Goal: Communication & Community: Answer question/provide support

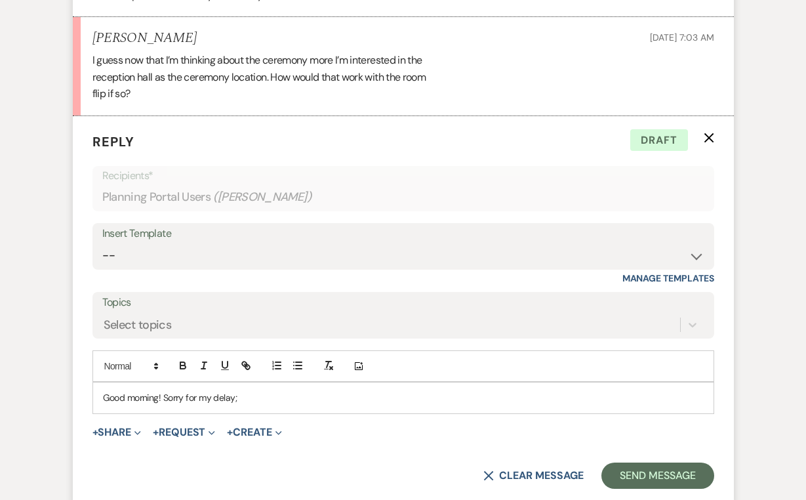
scroll to position [1184, 0]
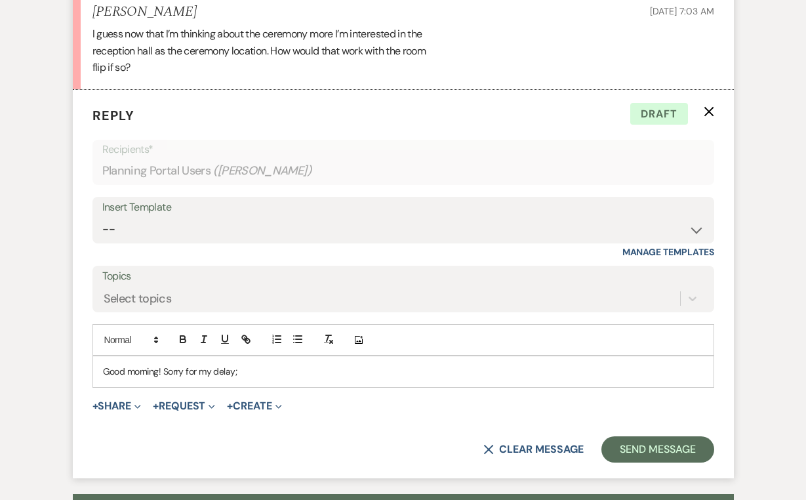
drag, startPoint x: 284, startPoint y: 318, endPoint x: 167, endPoint y: 316, distance: 116.8
click at [167, 364] on p "Good morning! Sorry for my delay;" at bounding box center [403, 371] width 601 height 14
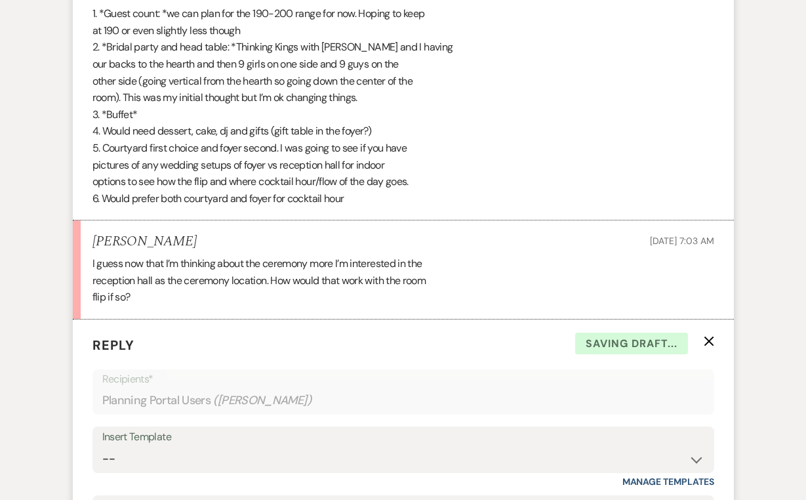
scroll to position [1256, 0]
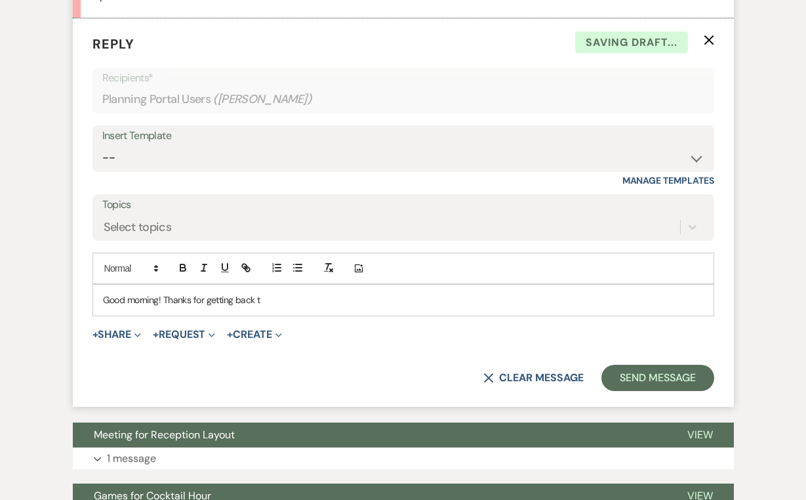
drag, startPoint x: 167, startPoint y: 316, endPoint x: 238, endPoint y: 262, distance: 88.1
click at [238, 285] on div "Good morning! Thanks for getting back t" at bounding box center [403, 300] width 621 height 30
drag, startPoint x: 279, startPoint y: 247, endPoint x: 167, endPoint y: 247, distance: 111.5
click at [167, 293] on p "Good morning! Thanks for getting back t" at bounding box center [403, 300] width 601 height 14
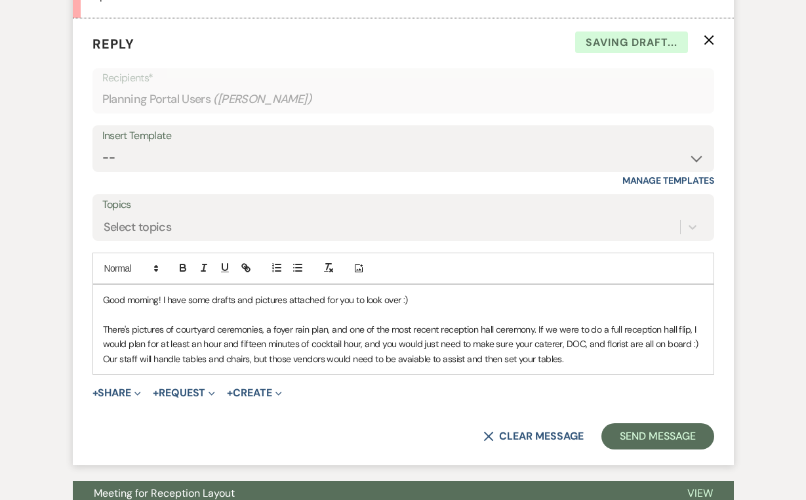
click at [413, 322] on p "There's pictures of courtyard ceremonies, a foyer rain plan, and one of the mos…" at bounding box center [403, 344] width 601 height 44
click at [421, 322] on p "There's pictures of courtyard ceremonies, a foyer rain plan, and one of the mos…" at bounding box center [403, 344] width 601 height 44
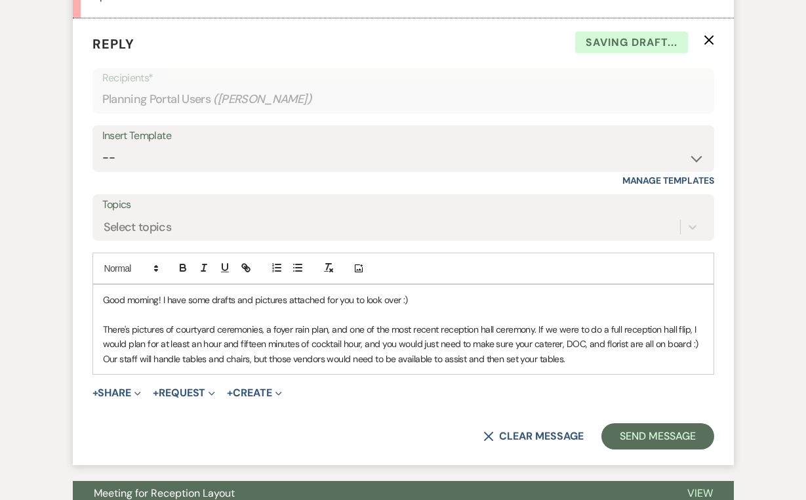
click at [587, 318] on div "Good morning! I have some drafts and pictures attached for you to look over :) …" at bounding box center [403, 329] width 621 height 89
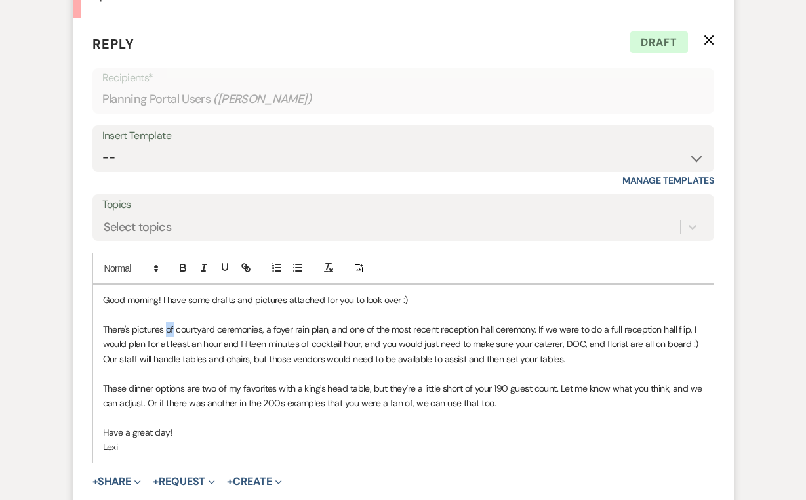
drag, startPoint x: 175, startPoint y: 278, endPoint x: 166, endPoint y: 278, distance: 8.5
click at [166, 322] on p "There's pictures of courtyard ceremonies, a foyer rain plan, and one of the mos…" at bounding box center [403, 344] width 601 height 44
click at [195, 322] on p "There's pictures of courtyard ceremonies, a foyer rain plan, and one of the mos…" at bounding box center [403, 344] width 601 height 44
click at [259, 366] on p at bounding box center [403, 373] width 601 height 14
click at [104, 476] on button "+ Share Expand" at bounding box center [117, 481] width 49 height 10
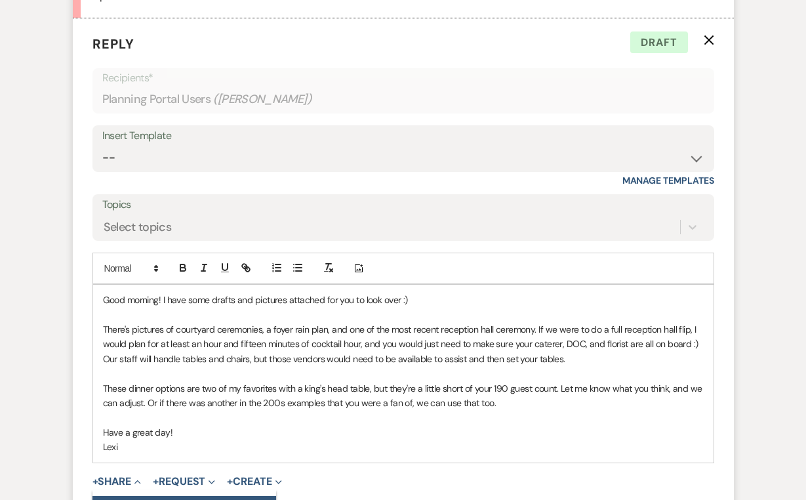
click at [133, 496] on button "Doc Upload Documents" at bounding box center [185, 508] width 184 height 24
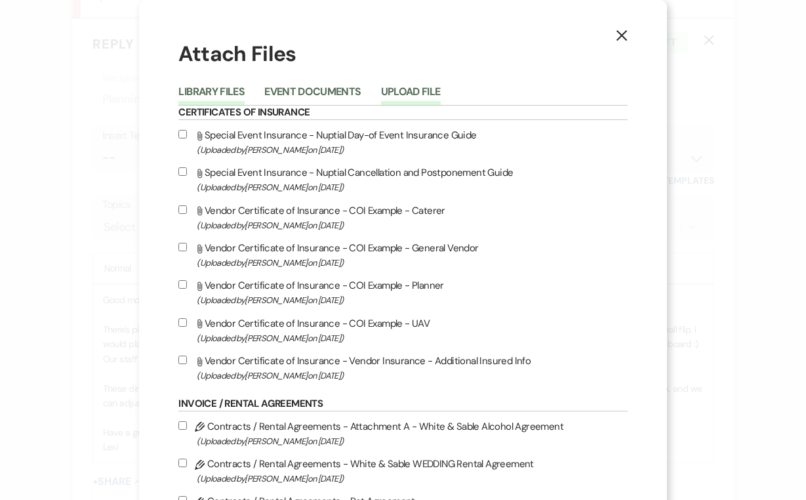
click at [405, 92] on button "Upload File" at bounding box center [411, 96] width 60 height 18
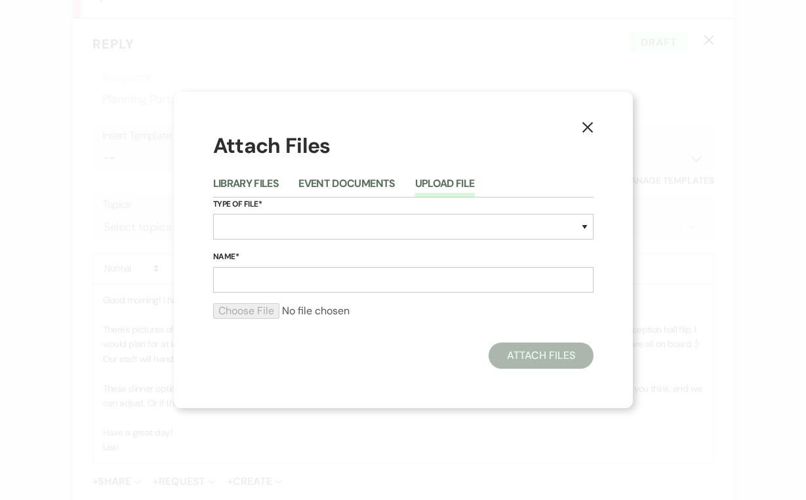
click at [309, 241] on div "Type of File* Special Event Insurance Vendor Certificate of Insurance Contracts…" at bounding box center [403, 223] width 381 height 53
select select "24"
click at [253, 284] on input "Name*" at bounding box center [403, 280] width 381 height 26
type input "F"
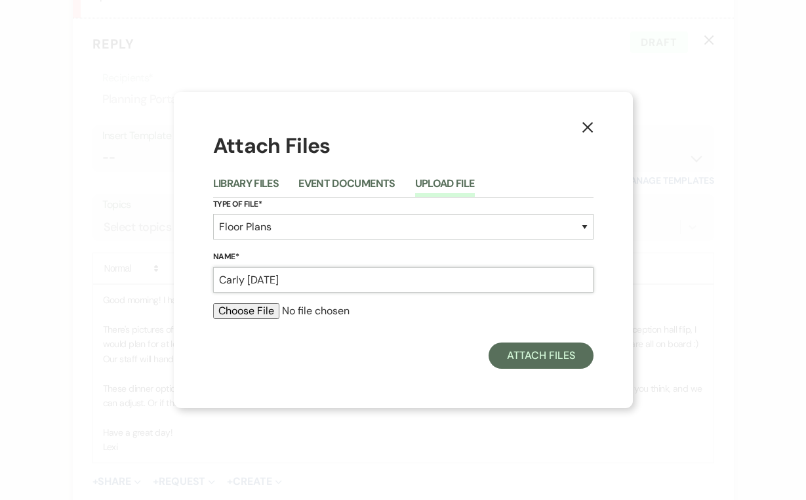
type input "Carly 9.17.25"
click at [252, 309] on input "file" at bounding box center [403, 311] width 381 height 16
type input "C:\fakepath\Carly 9.17.25.pdf"
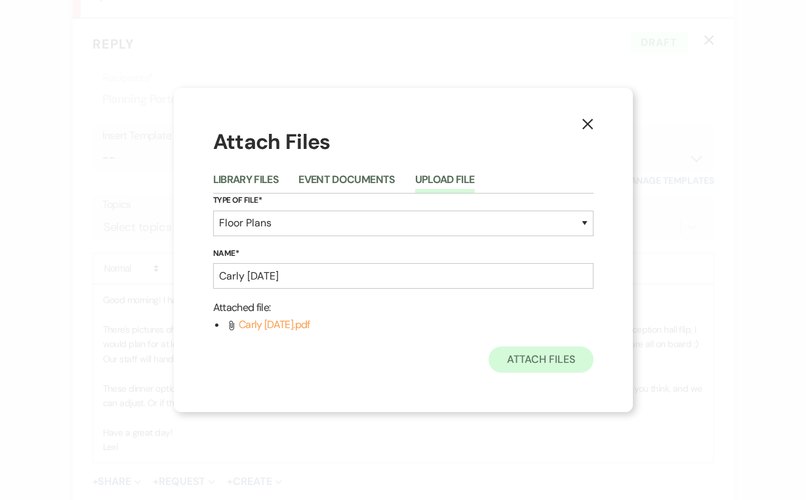
click at [541, 364] on button "Attach Files" at bounding box center [541, 359] width 104 height 26
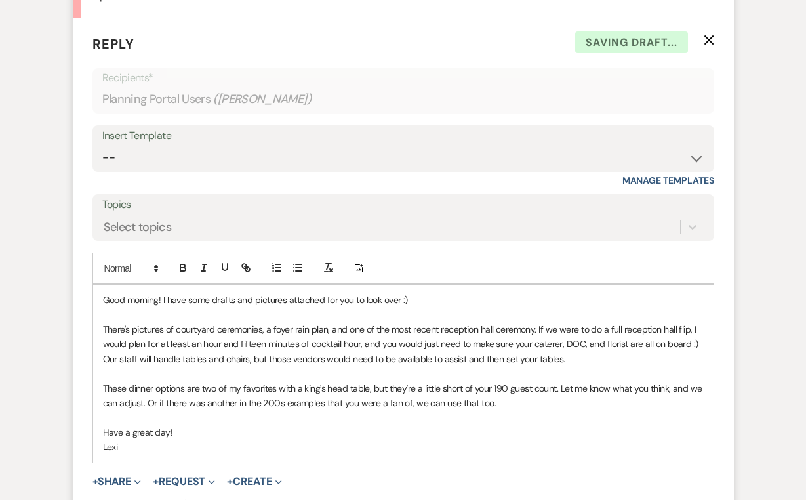
click at [120, 476] on button "+ Share Expand" at bounding box center [117, 481] width 49 height 10
click at [141, 499] on span "Doc Upload Documents" at bounding box center [145, 508] width 75 height 14
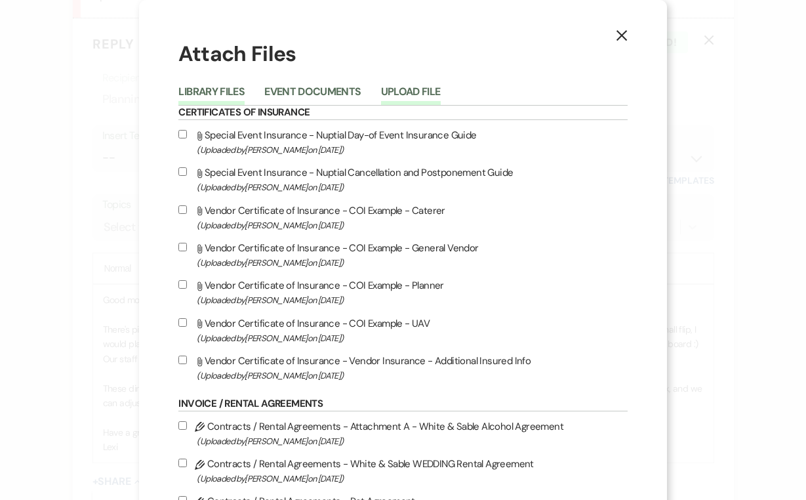
click at [411, 87] on button "Upload File" at bounding box center [411, 96] width 60 height 18
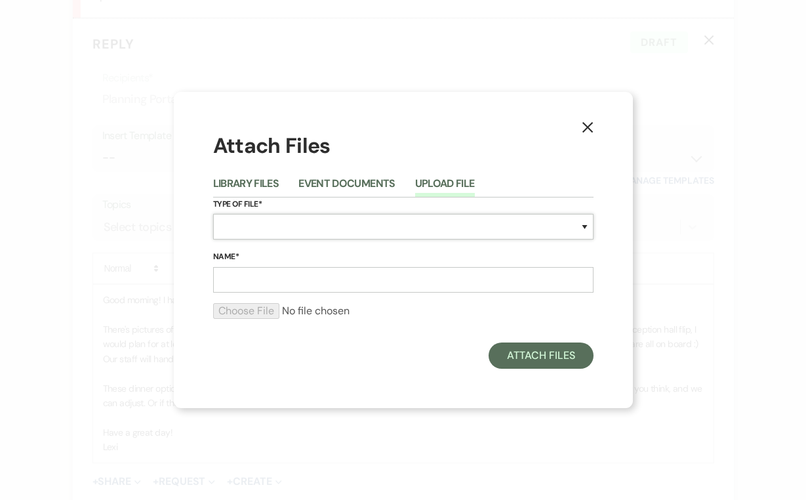
select select "58"
click at [369, 276] on input "Name*" at bounding box center [403, 280] width 381 height 26
type input "Outdoor"
click at [255, 299] on form "Type of File* Special Event Insurance Vendor Certificate of Insurance Contracts…" at bounding box center [403, 263] width 381 height 133
click at [255, 308] on input "file" at bounding box center [403, 311] width 381 height 16
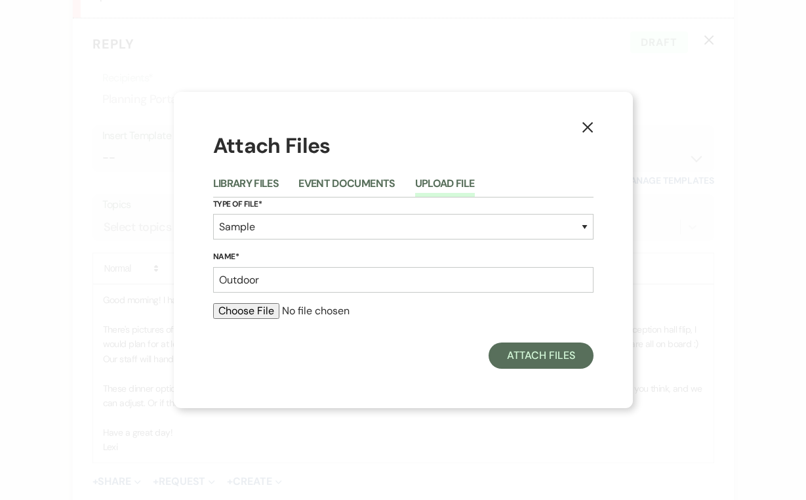
type input "C:\fakepath\@always.karlie (1).jpg"
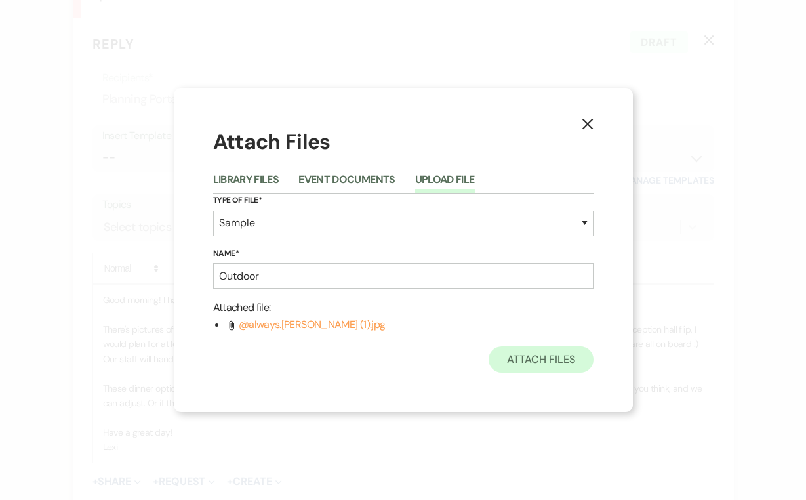
click at [510, 351] on button "Attach Files" at bounding box center [541, 359] width 104 height 26
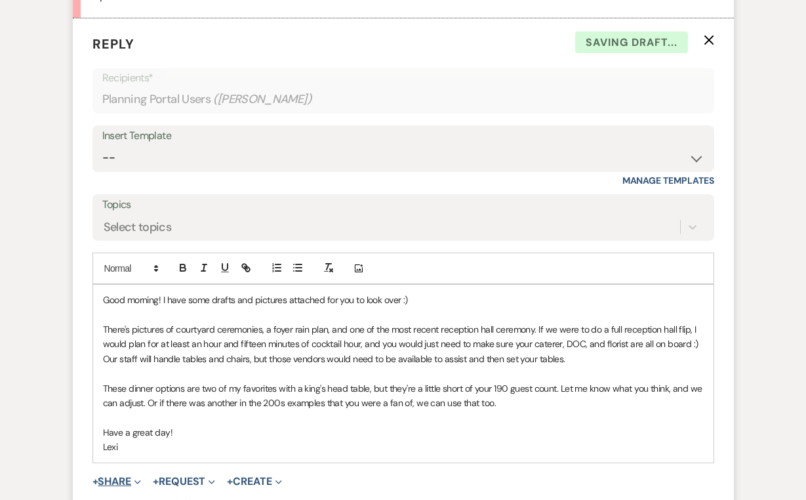
click at [116, 476] on button "+ Share Expand" at bounding box center [117, 481] width 49 height 10
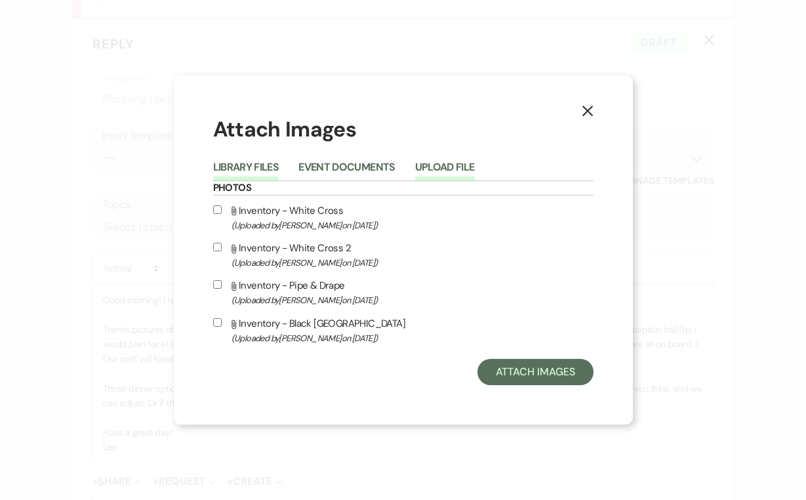
click at [430, 163] on button "Upload File" at bounding box center [445, 171] width 60 height 18
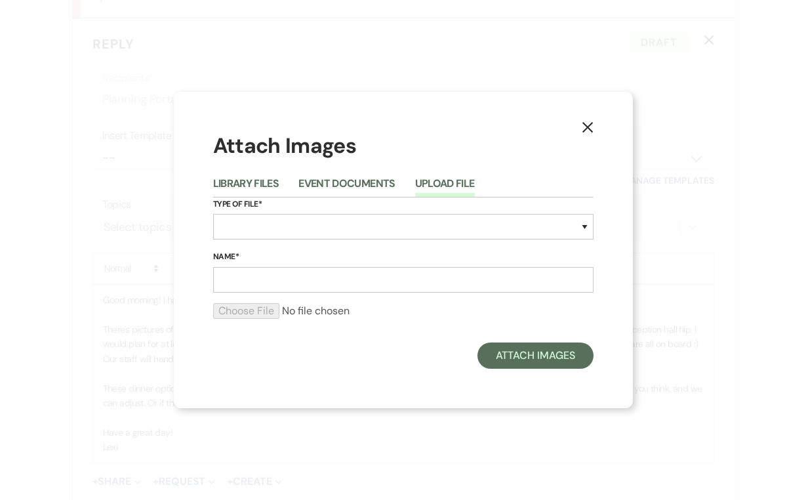
click at [280, 242] on div "Type of File* Special Event Insurance Vendor Certificate of Insurance Contracts…" at bounding box center [403, 223] width 381 height 53
select select "58"
click at [262, 265] on div "Name*" at bounding box center [403, 271] width 381 height 43
click at [259, 278] on input "Name*" at bounding box center [403, 280] width 381 height 26
type input "Foyer"
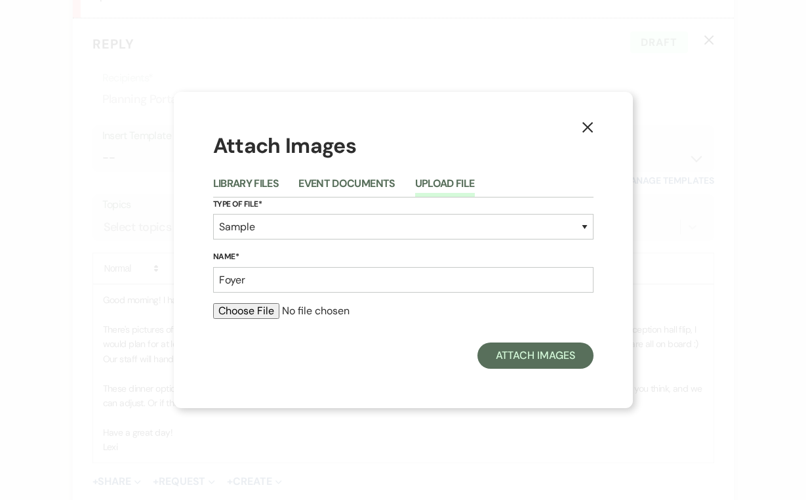
click at [226, 309] on input "file" at bounding box center [403, 311] width 381 height 16
type input "C:\fakepath\Naomi Lynn PhotographyDSC02996 (9).jpg"
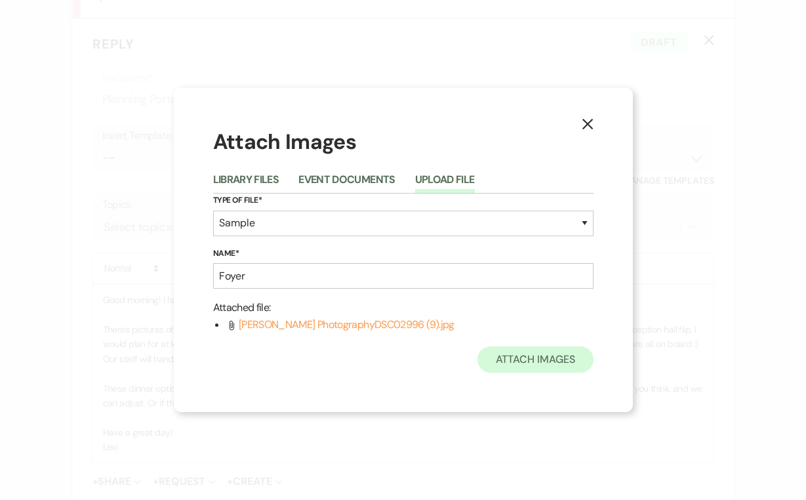
click at [536, 371] on div "X Attach Images Library Files Event Documents Upload File Type of File* Special…" at bounding box center [403, 249] width 459 height 323
click at [528, 355] on button "Attach Images" at bounding box center [536, 359] width 116 height 26
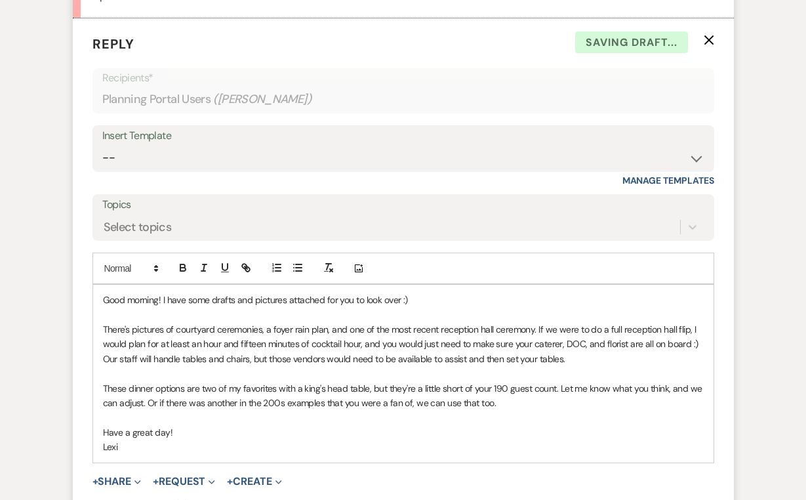
click at [327, 322] on p "There's pictures of courtyard ceremonies, a foyer rain plan, and one of the mos…" at bounding box center [403, 344] width 601 height 44
click at [118, 476] on button "+ Share Expand" at bounding box center [117, 481] width 49 height 10
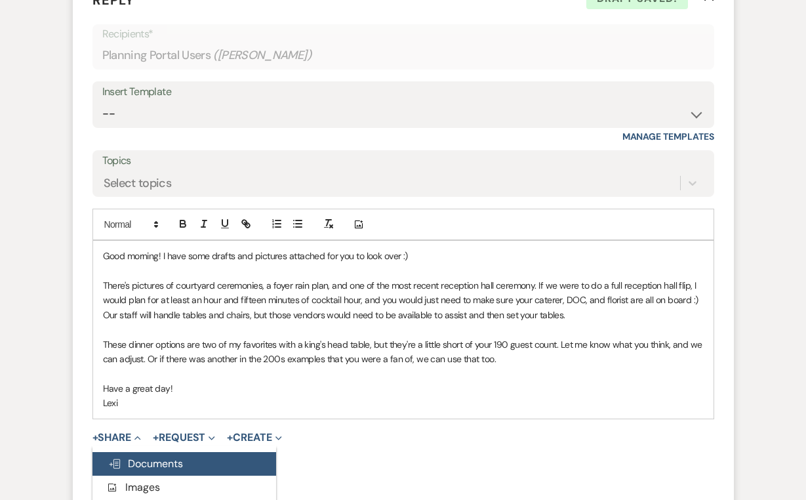
scroll to position [1333, 0]
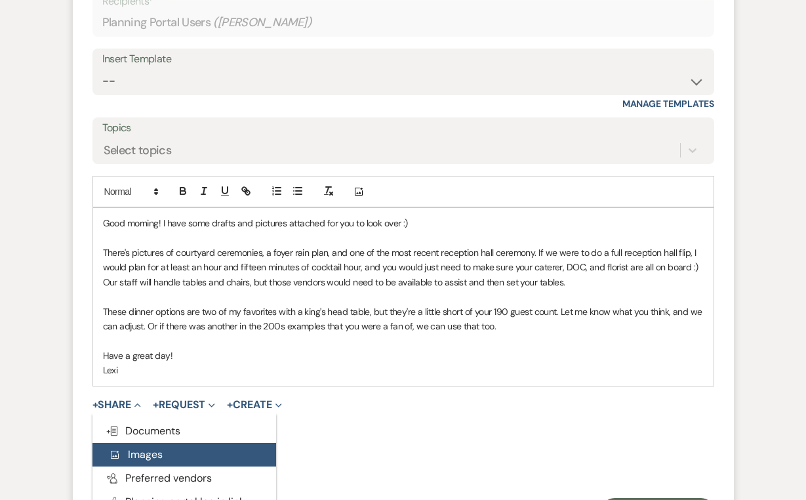
click at [152, 447] on span "Add Photo Images" at bounding box center [135, 454] width 54 height 14
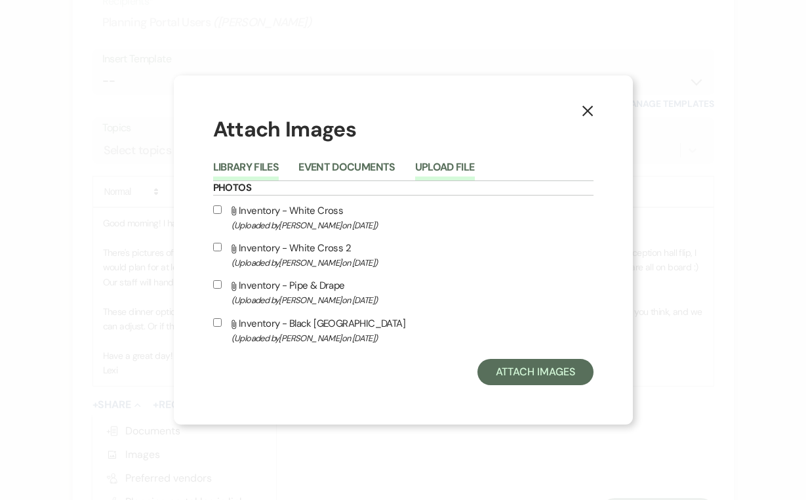
click at [440, 162] on button "Upload File" at bounding box center [445, 171] width 60 height 18
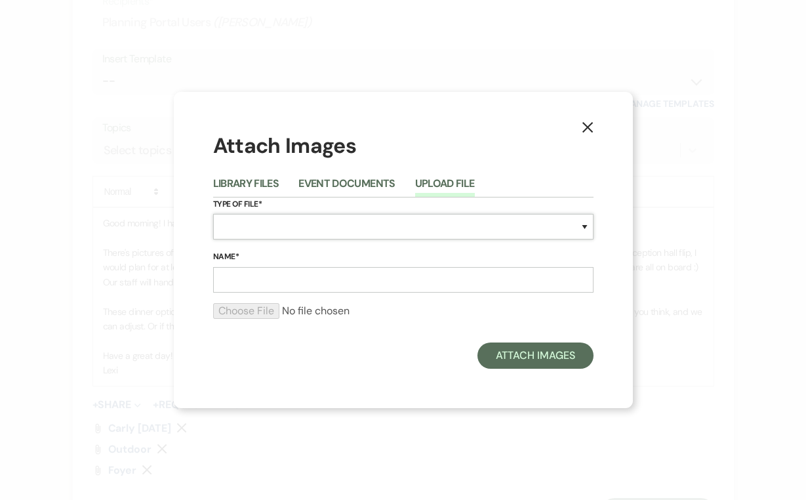
select select "58"
click at [269, 273] on input "Name*" at bounding box center [403, 280] width 381 height 26
type input "Reception Hall"
click at [266, 308] on input "file" at bounding box center [403, 311] width 381 height 16
type input "C:\fakepath\IMG_2684.PNG"
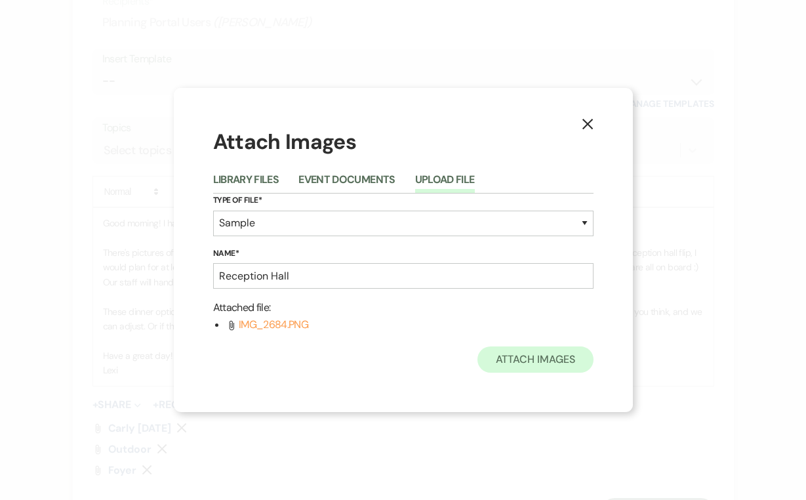
click at [512, 358] on button "Attach Images" at bounding box center [536, 359] width 116 height 26
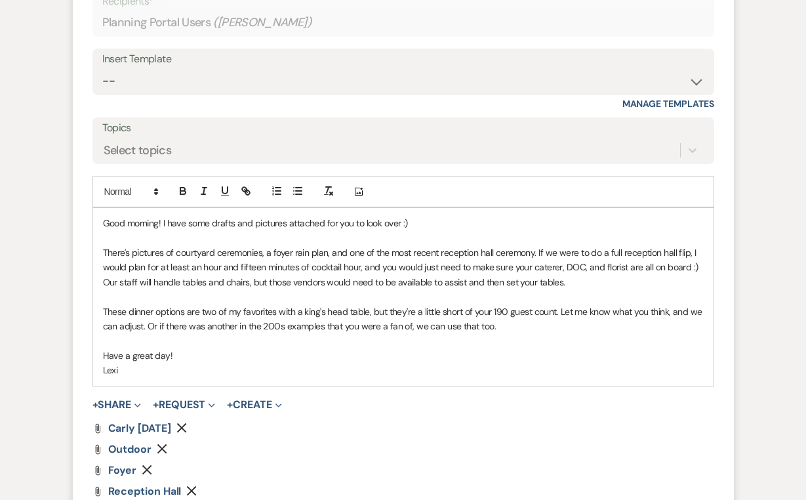
click at [573, 245] on p "There's pictures of courtyard ceremonies, a foyer rain plan, and one of the mos…" at bounding box center [403, 267] width 601 height 44
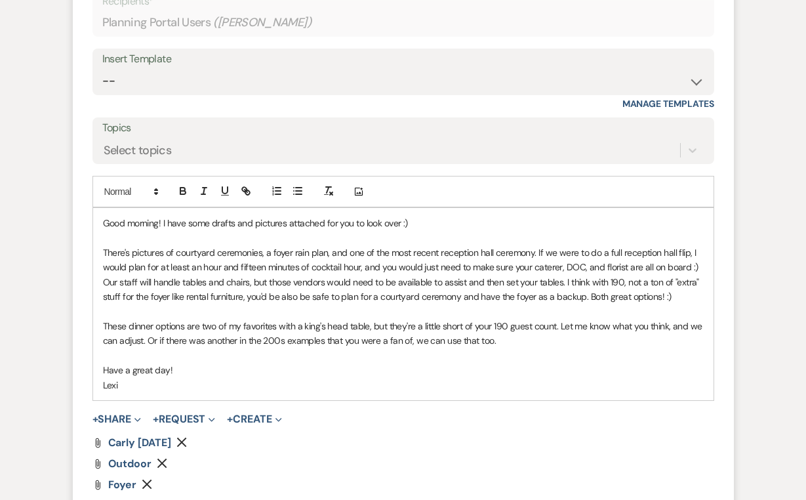
click at [585, 249] on p "There's pictures of courtyard ceremonies, a foyer rain plan, and one of the mos…" at bounding box center [403, 274] width 601 height 59
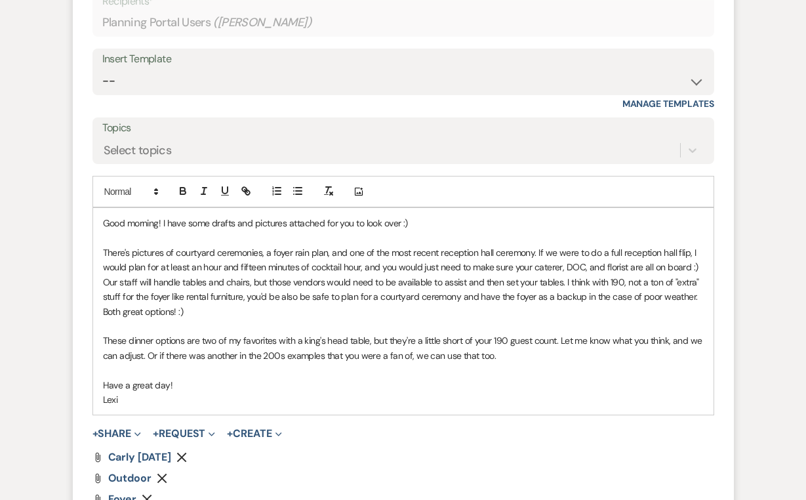
click at [291, 333] on p "These dinner options are two of my favorites with a king's head table, but they…" at bounding box center [403, 348] width 601 height 30
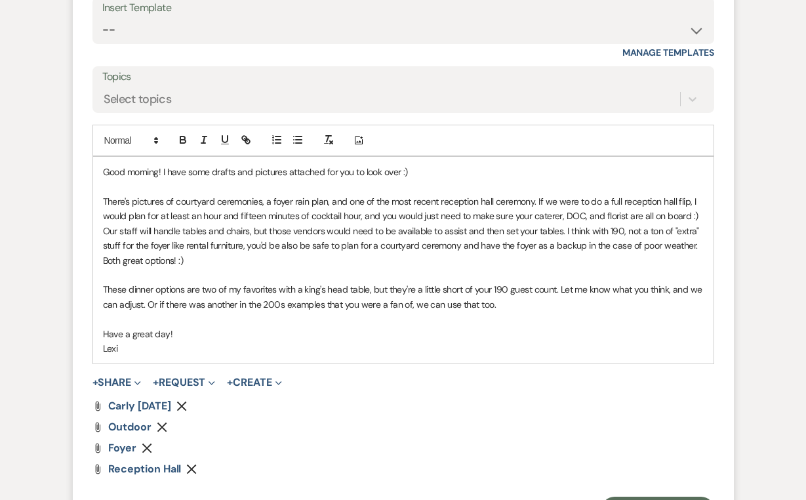
scroll to position [1385, 0]
click at [647, 495] on button "Send Message" at bounding box center [658, 508] width 112 height 26
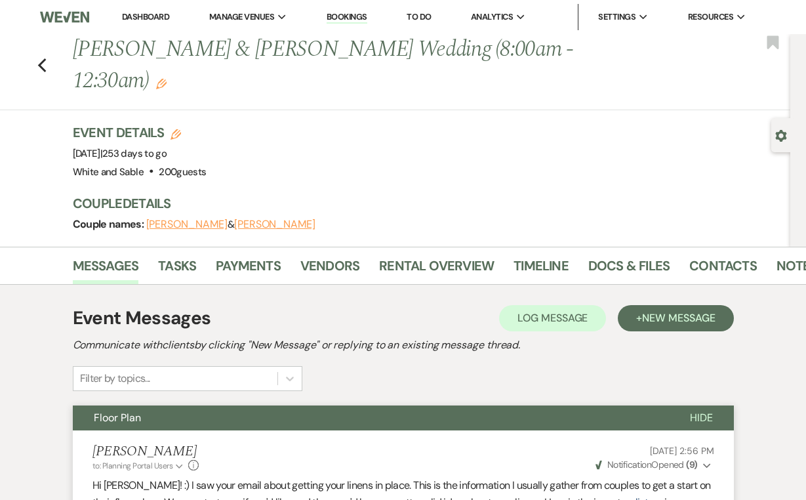
scroll to position [0, 0]
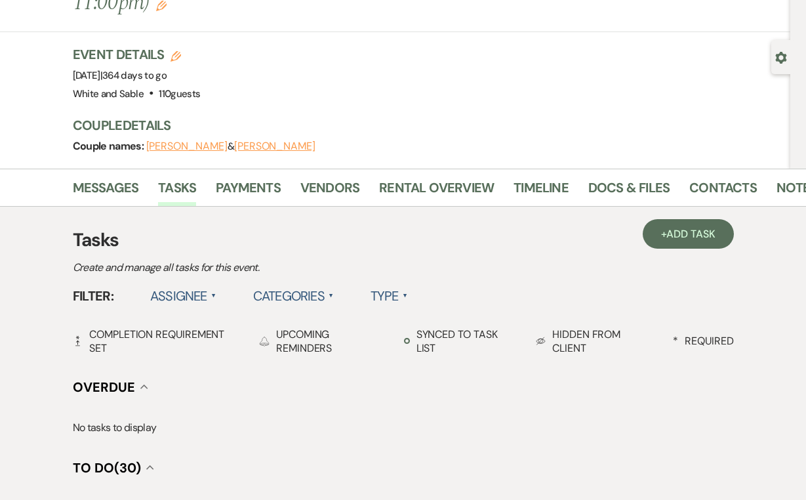
scroll to position [66, 0]
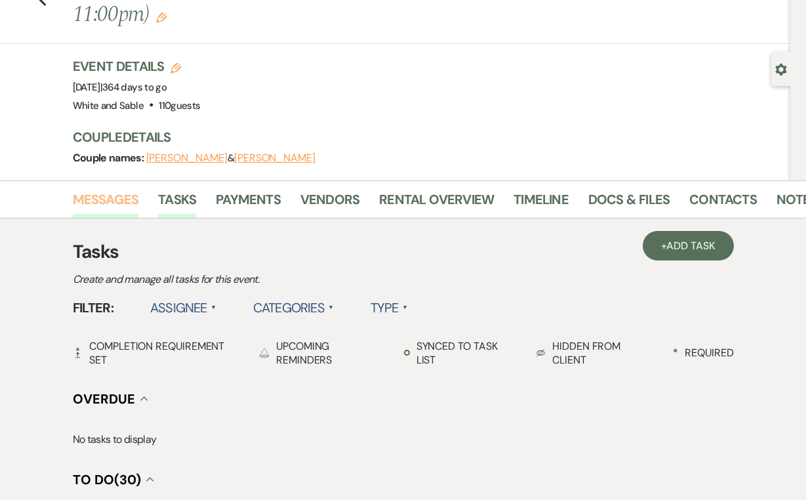
click at [112, 189] on link "Messages" at bounding box center [106, 203] width 66 height 29
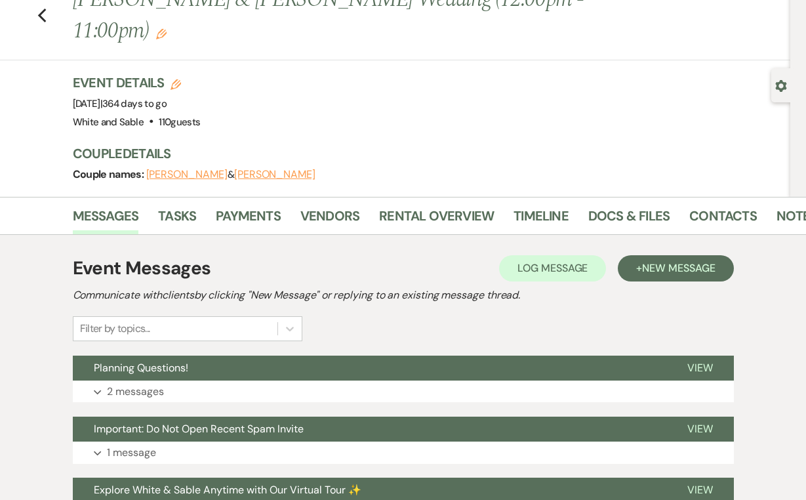
scroll to position [72, 0]
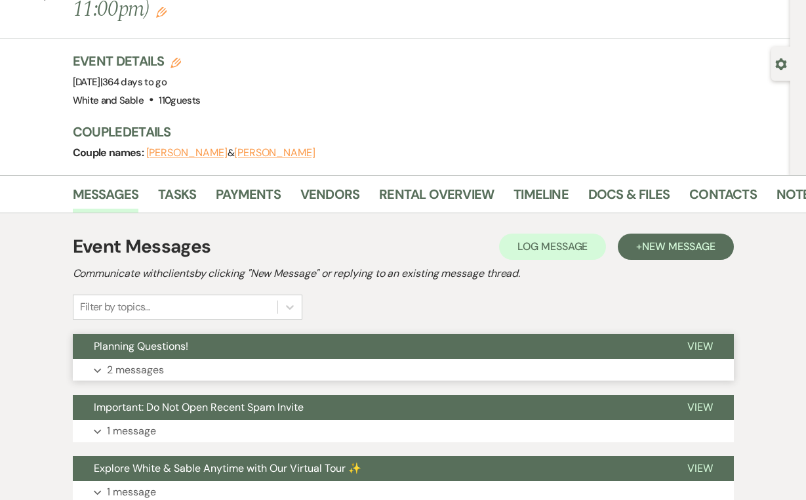
click at [150, 362] on p "2 messages" at bounding box center [135, 370] width 57 height 17
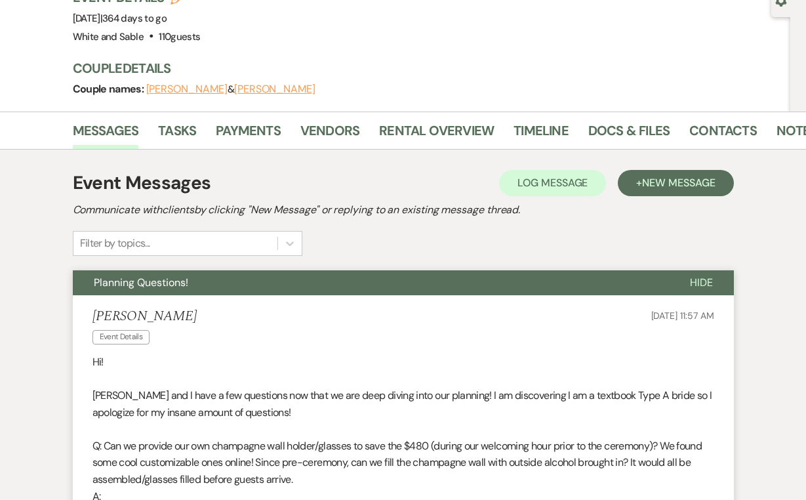
scroll to position [120, 0]
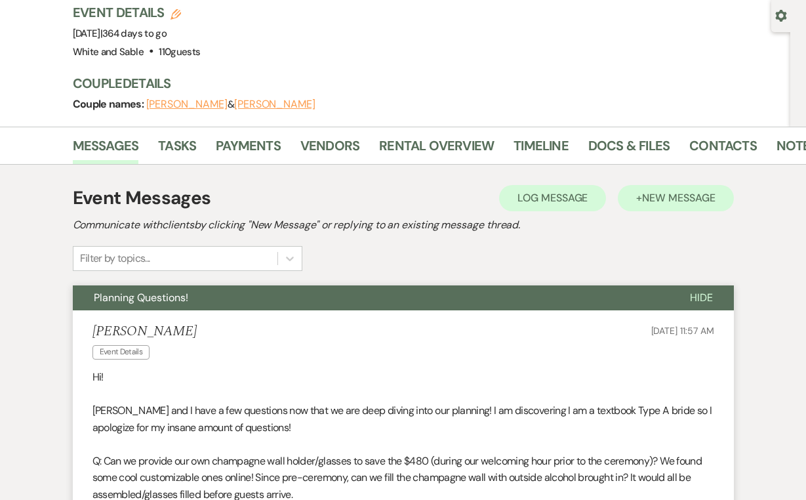
click at [646, 191] on span "New Message" at bounding box center [678, 198] width 73 height 14
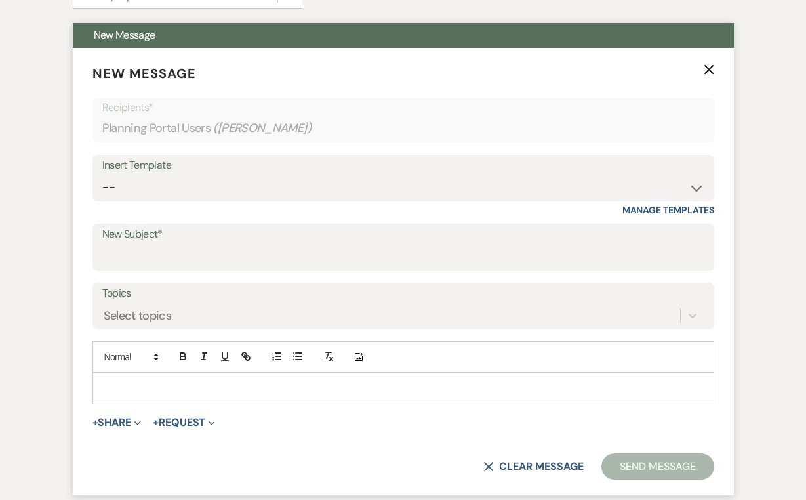
scroll to position [420, 0]
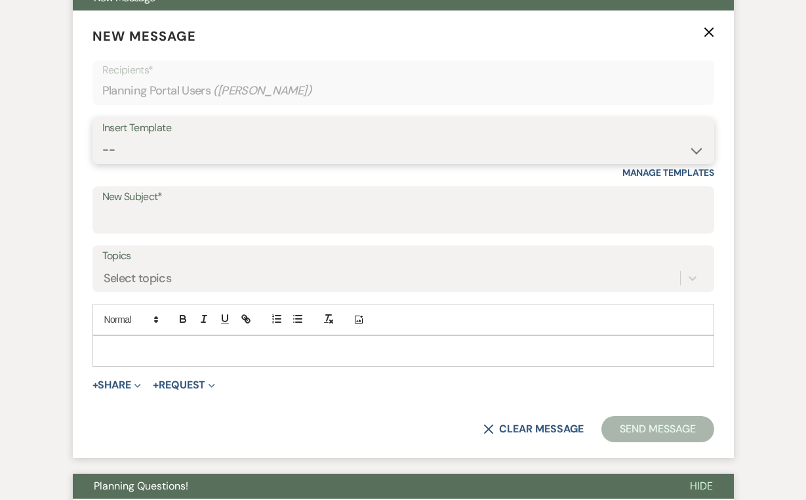
select select "4585"
type input "Important: Catering Guidelines & Vendor COI Requirements for Your Wedding at Wh…"
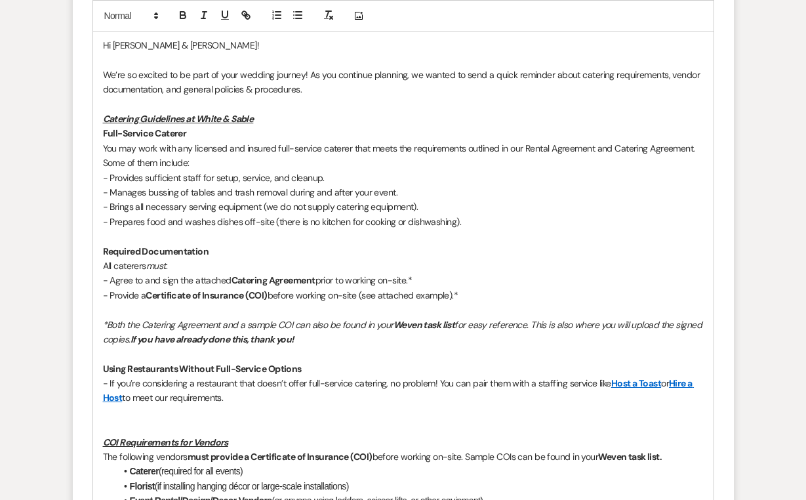
scroll to position [741, 0]
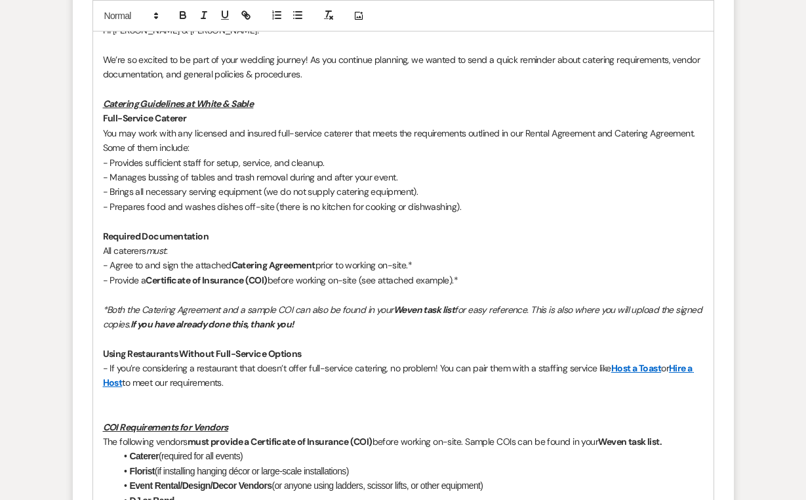
click at [157, 390] on p at bounding box center [403, 397] width 601 height 14
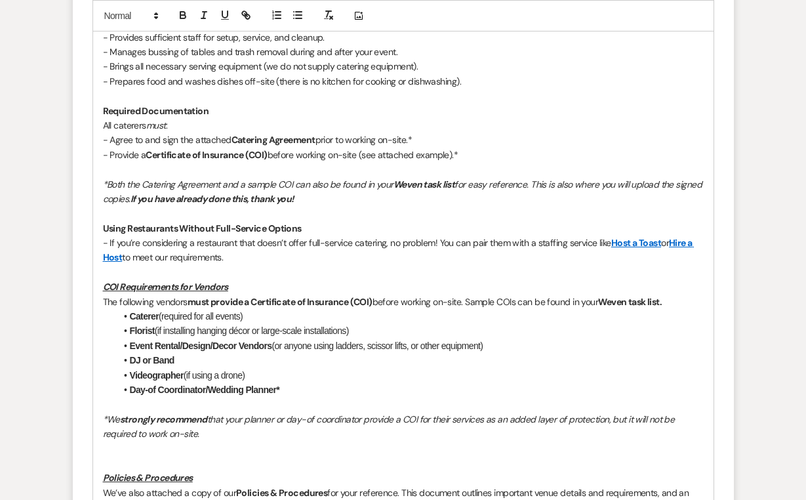
scroll to position [871, 0]
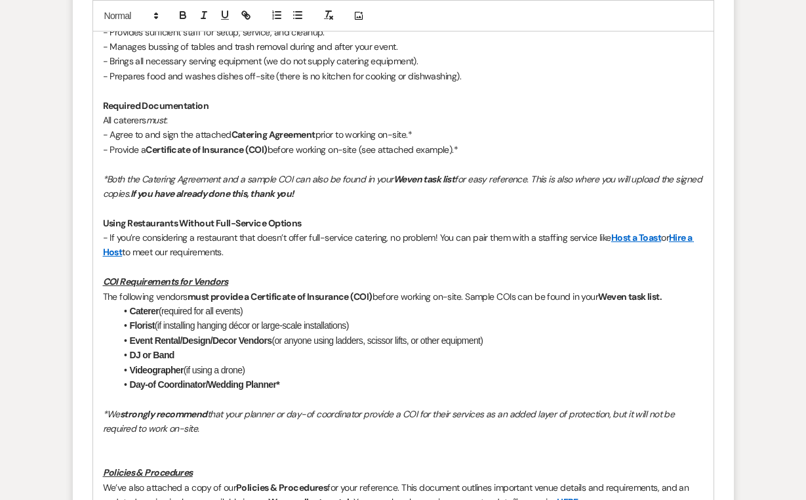
click at [125, 436] on p at bounding box center [403, 443] width 601 height 14
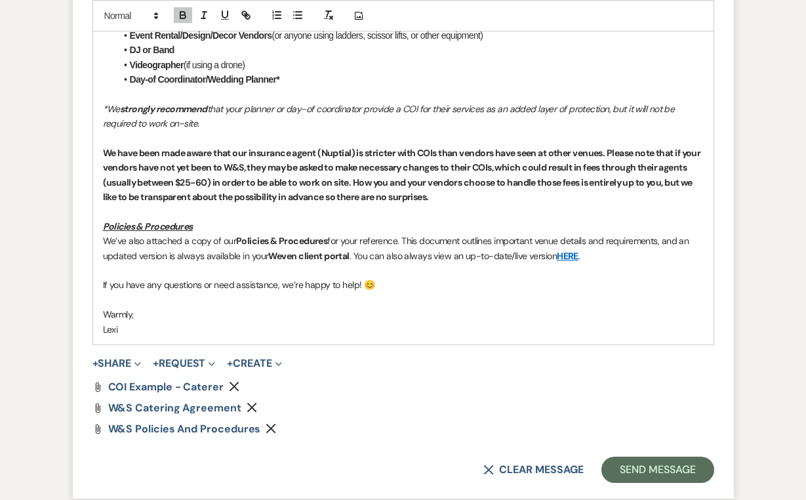
scroll to position [1177, 0]
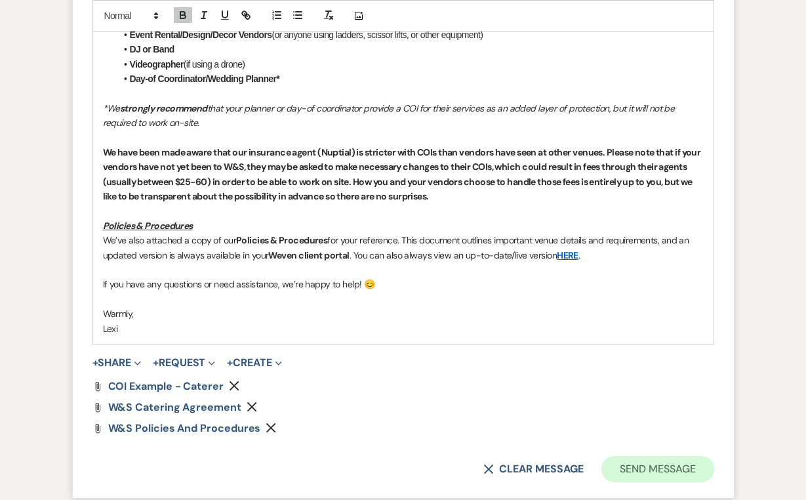
click at [633, 456] on button "Send Message" at bounding box center [658, 469] width 112 height 26
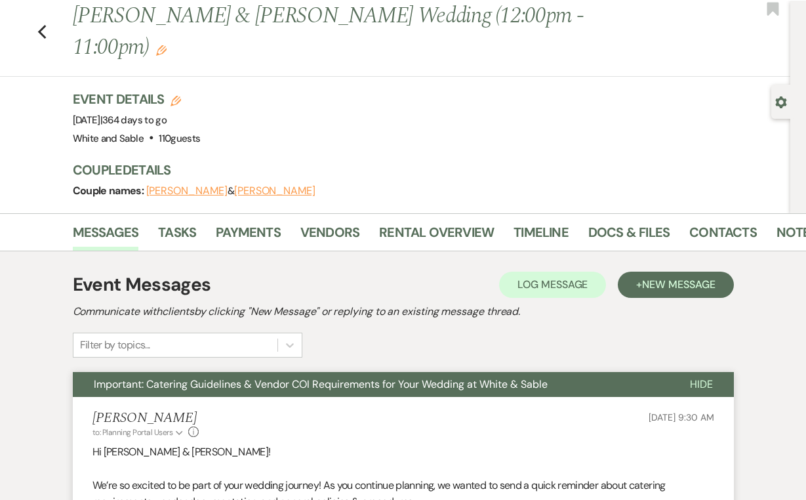
scroll to position [0, 0]
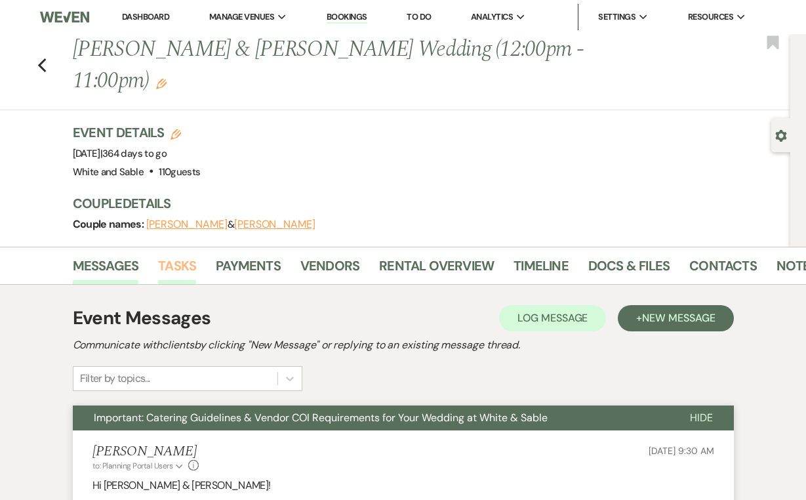
click at [168, 255] on link "Tasks" at bounding box center [177, 269] width 38 height 29
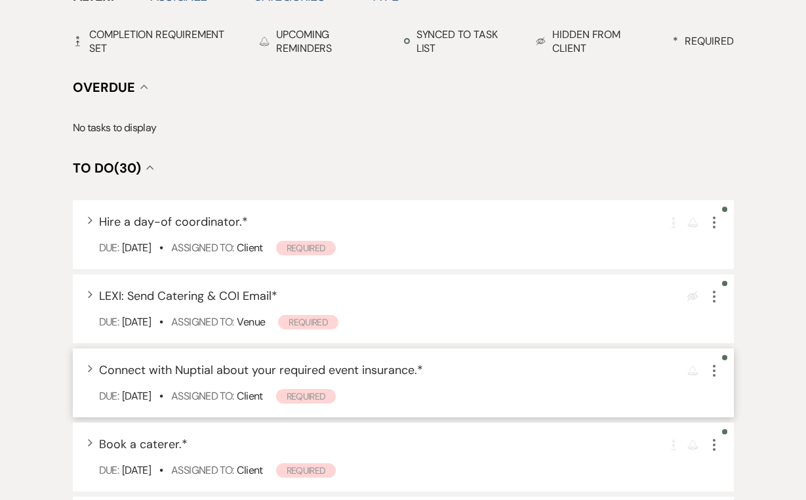
scroll to position [410, 0]
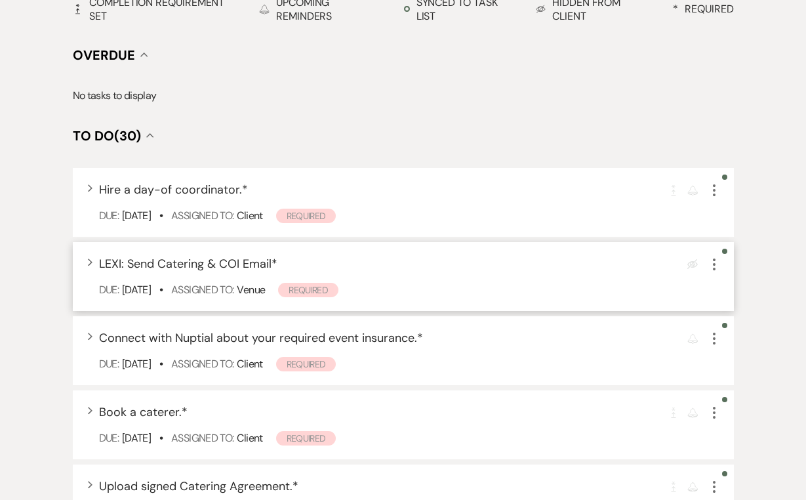
click at [711, 257] on icon "More" at bounding box center [715, 265] width 16 height 16
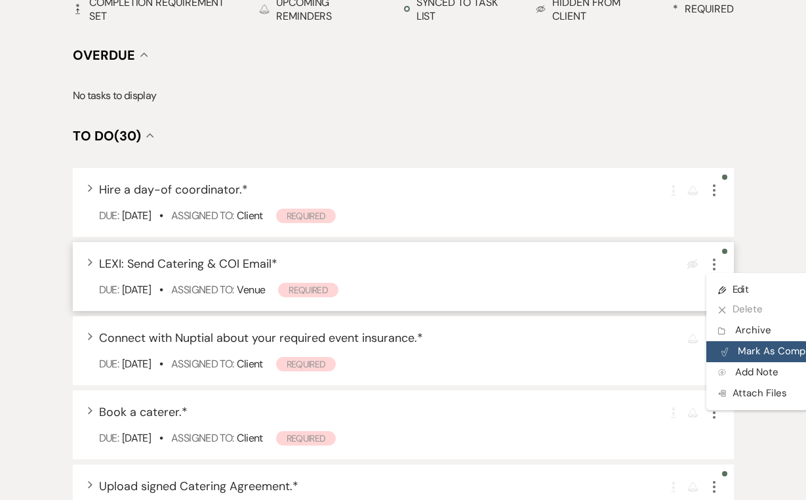
click at [738, 341] on button "Plan Portal Link Mark As Complete" at bounding box center [771, 351] width 129 height 21
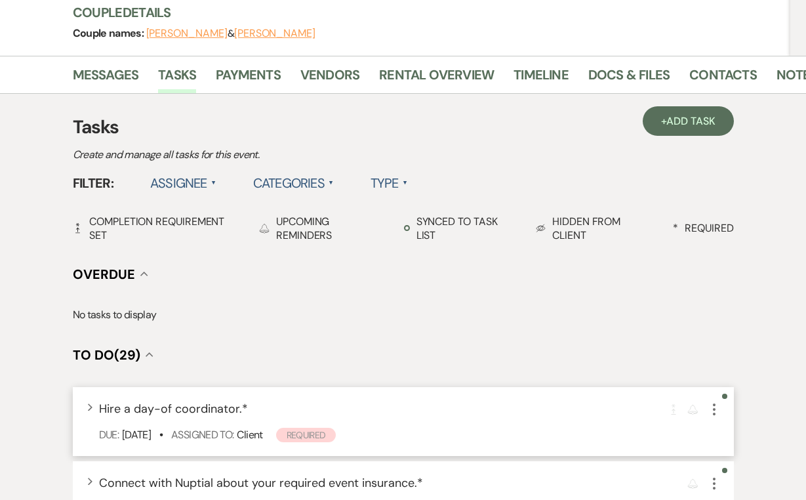
scroll to position [26, 0]
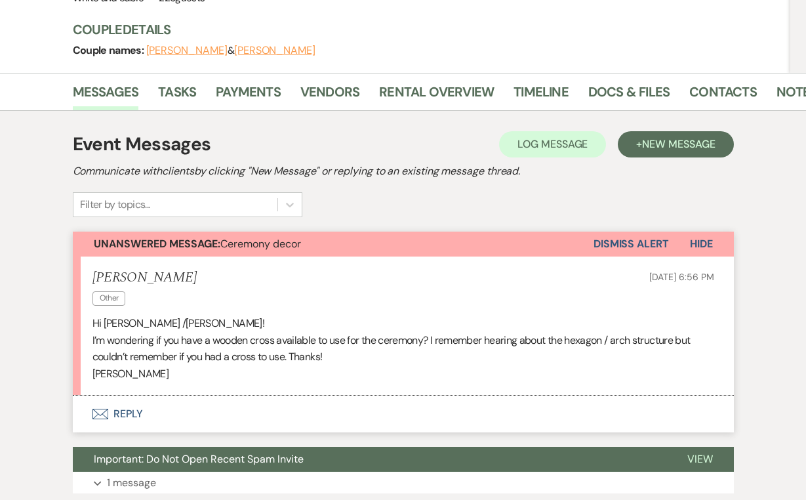
scroll to position [169, 0]
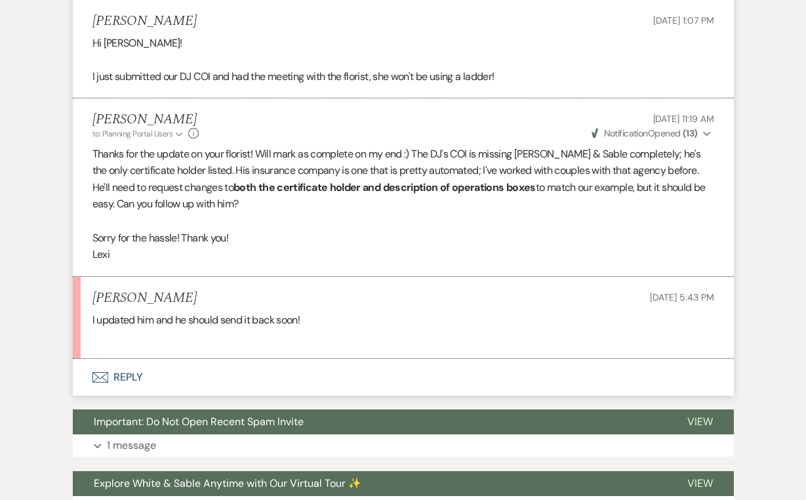
click at [115, 359] on button "Envelope Reply" at bounding box center [403, 377] width 661 height 37
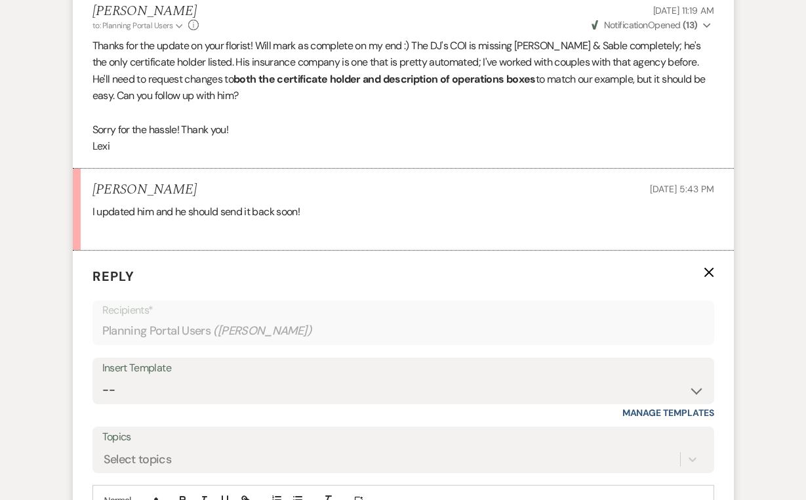
scroll to position [1733, 0]
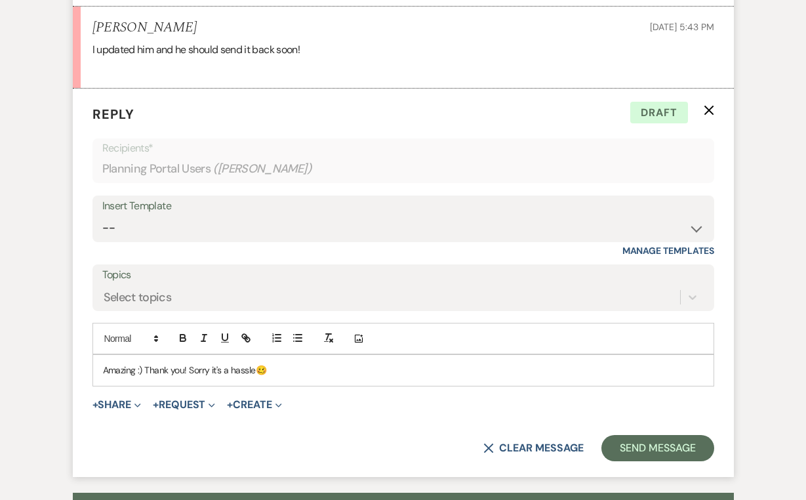
scroll to position [1864, 0]
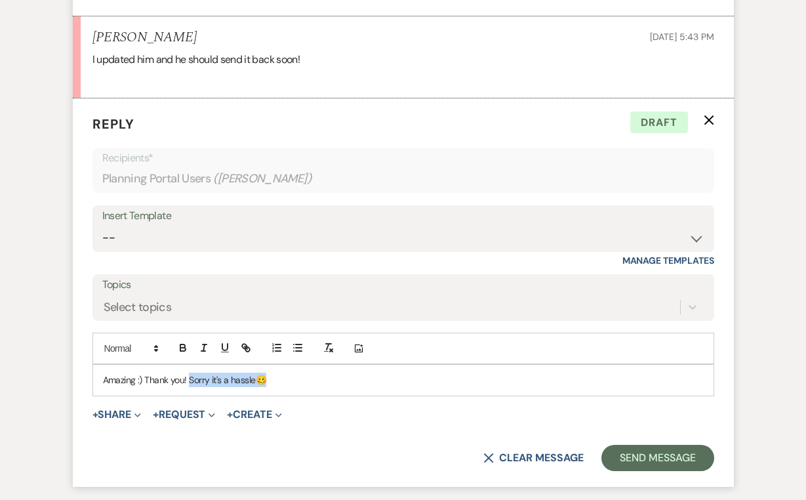
drag, startPoint x: 277, startPoint y: 323, endPoint x: 190, endPoint y: 325, distance: 86.6
click at [190, 373] on p "Amazing :) Thank you! Sorry it's a hassle 🥴" at bounding box center [403, 380] width 601 height 14
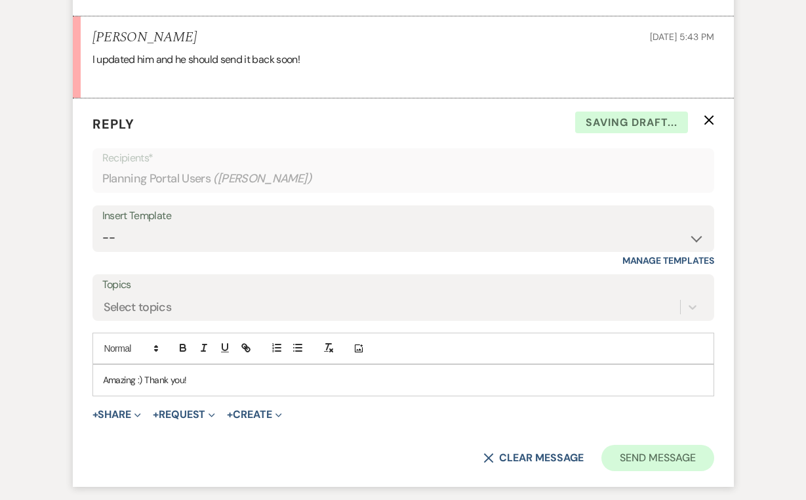
click at [642, 445] on button "Send Message" at bounding box center [658, 458] width 112 height 26
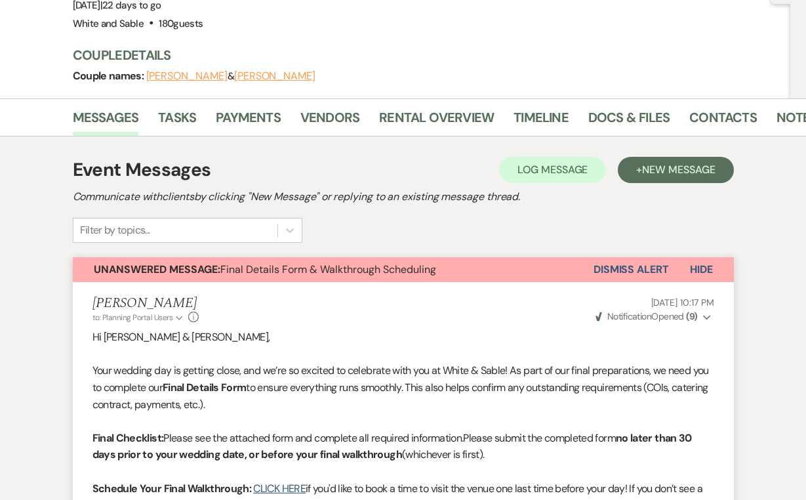
scroll to position [0, 0]
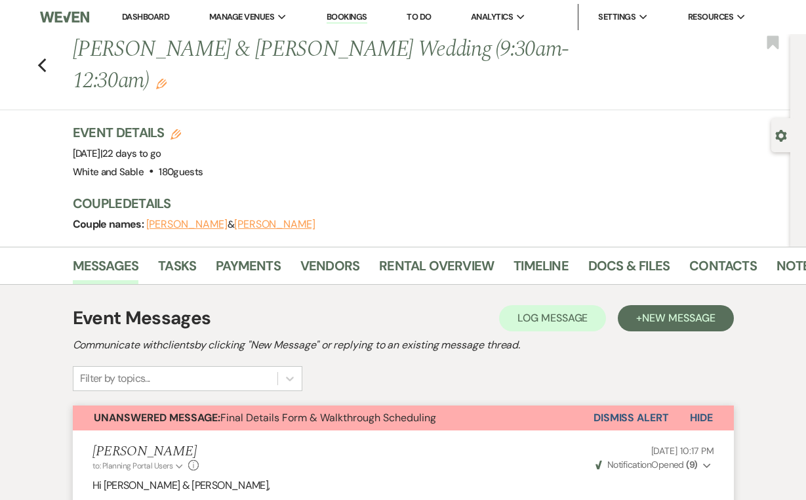
click at [150, 12] on link "Dashboard" at bounding box center [145, 16] width 47 height 11
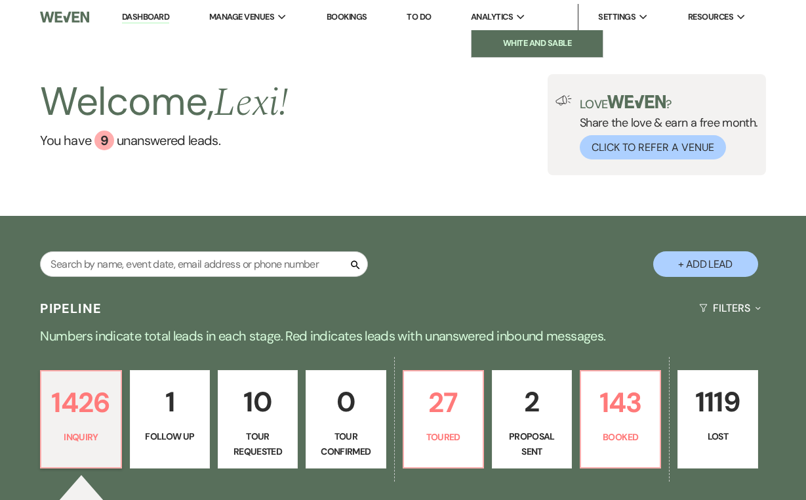
click at [510, 48] on li "White and Sable" at bounding box center [537, 43] width 118 height 13
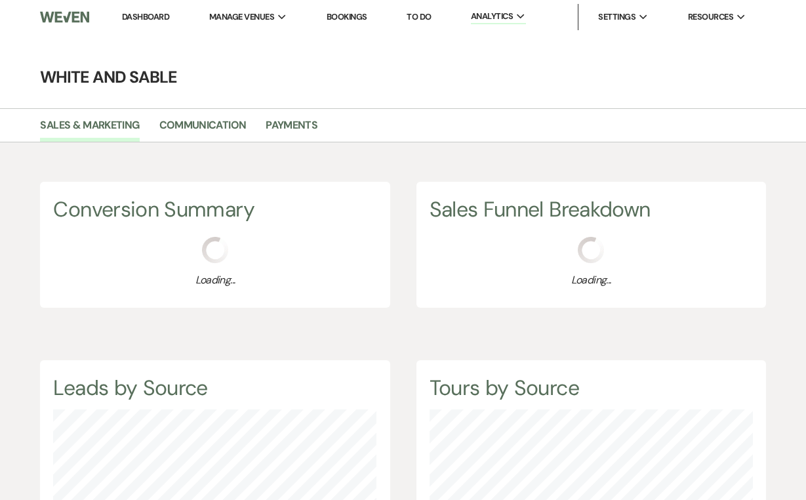
scroll to position [500, 806]
click at [249, 35] on link "White and Sable" at bounding box center [275, 43] width 131 height 26
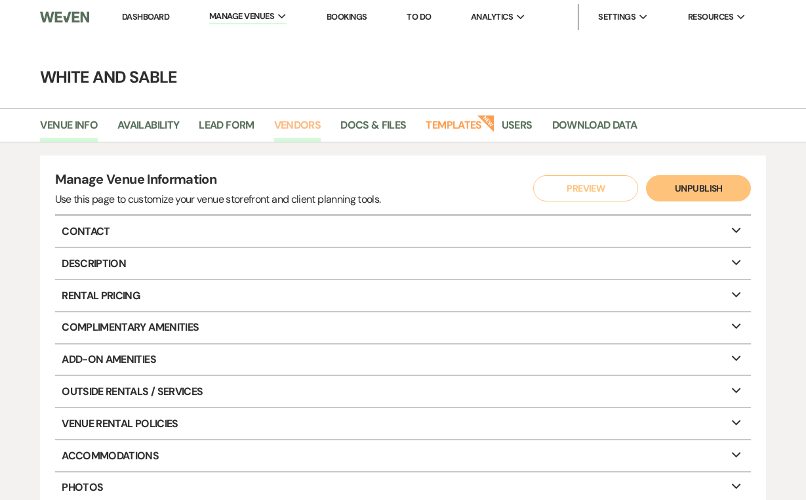
click at [293, 123] on link "Vendors" at bounding box center [297, 129] width 47 height 25
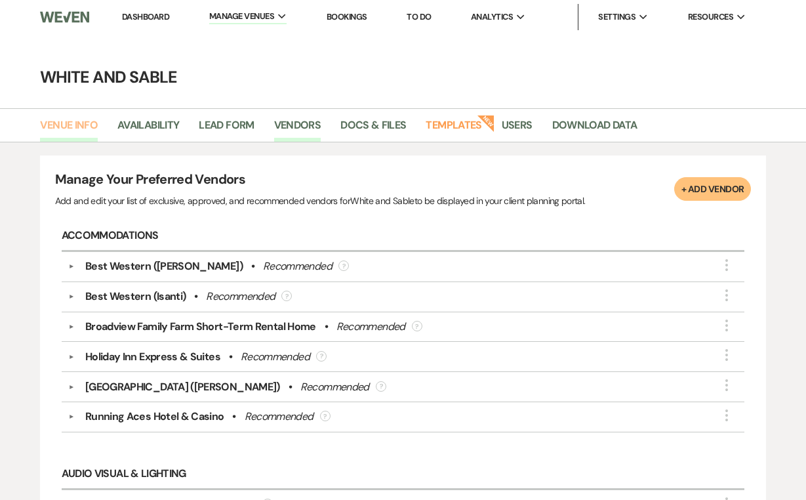
click at [64, 131] on link "Venue Info" at bounding box center [69, 129] width 58 height 25
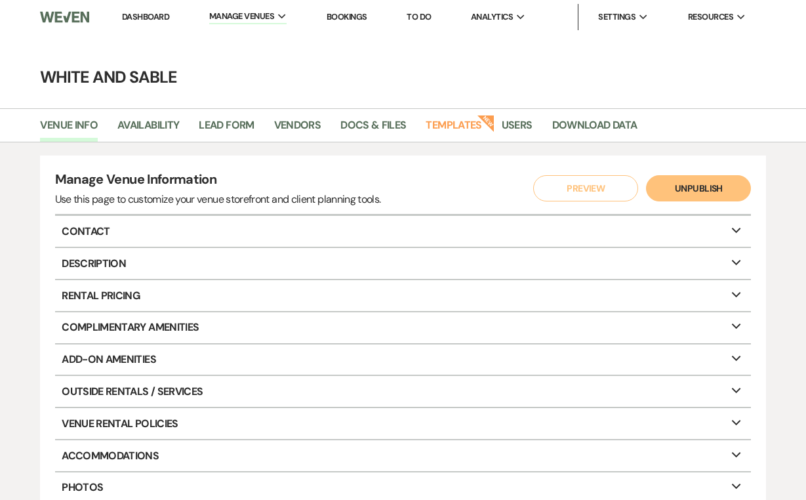
click at [154, 12] on link "Dashboard" at bounding box center [145, 16] width 47 height 11
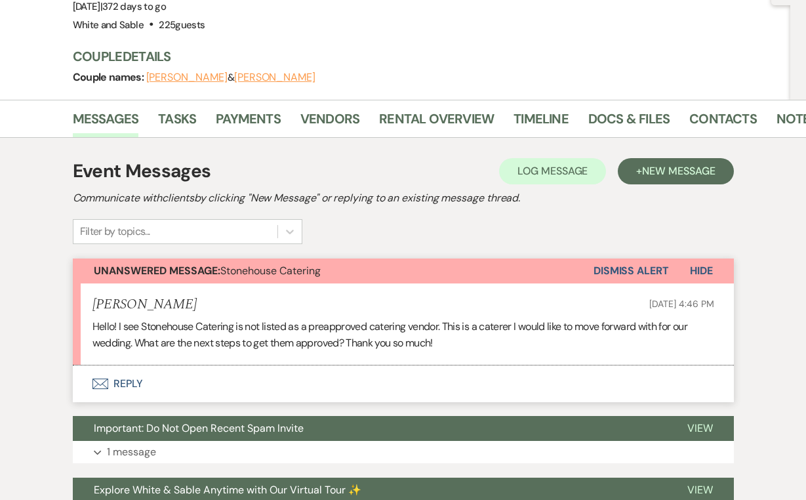
scroll to position [152, 0]
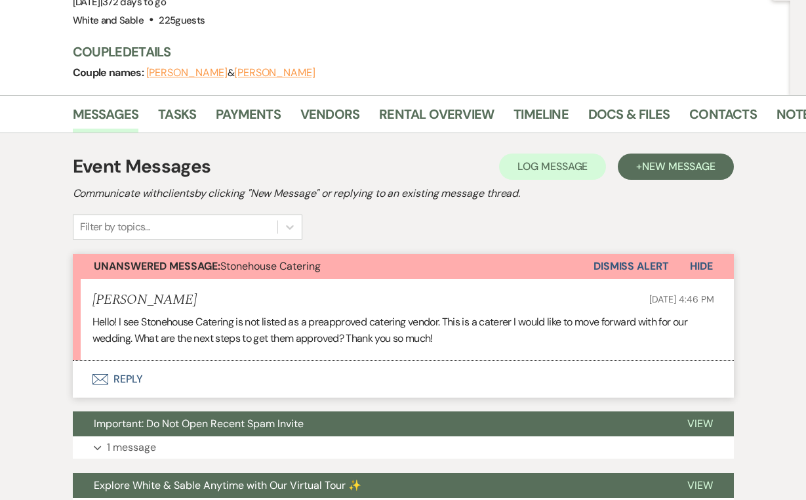
click at [127, 388] on button "Envelope Reply" at bounding box center [403, 379] width 661 height 37
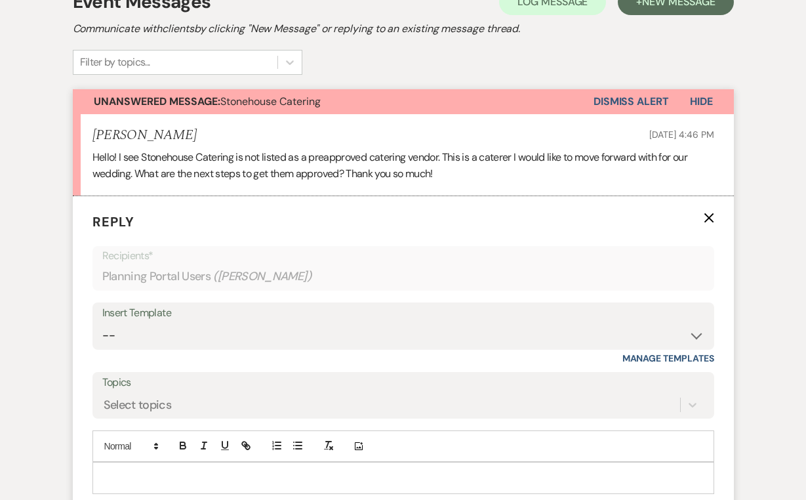
scroll to position [334, 0]
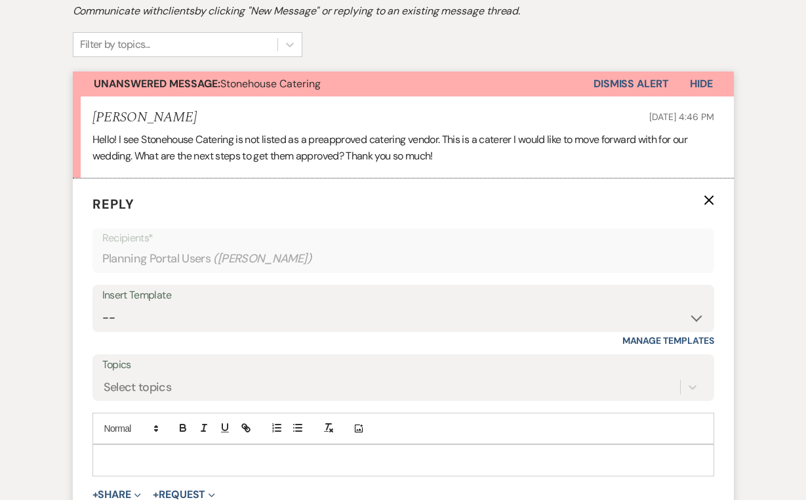
click at [151, 453] on p at bounding box center [403, 460] width 601 height 14
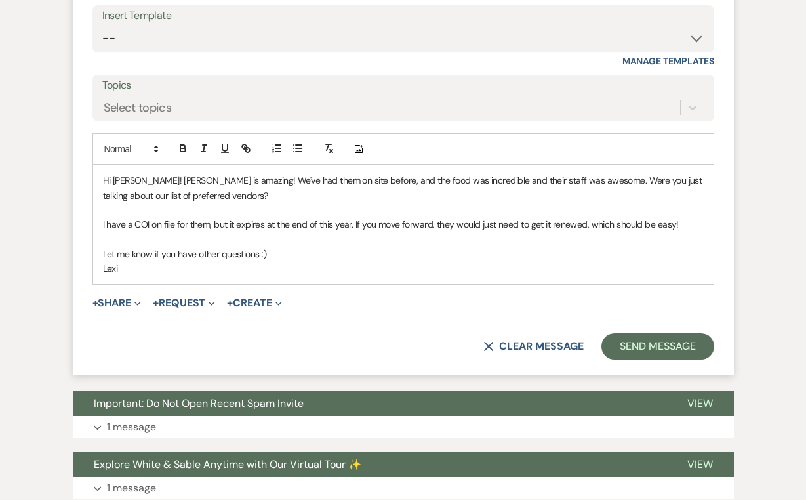
scroll to position [615, 0]
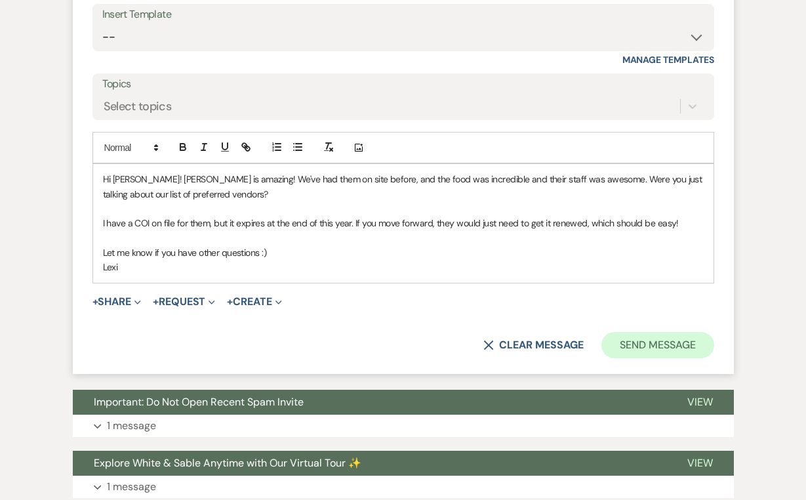
click at [648, 335] on button "Send Message" at bounding box center [658, 345] width 112 height 26
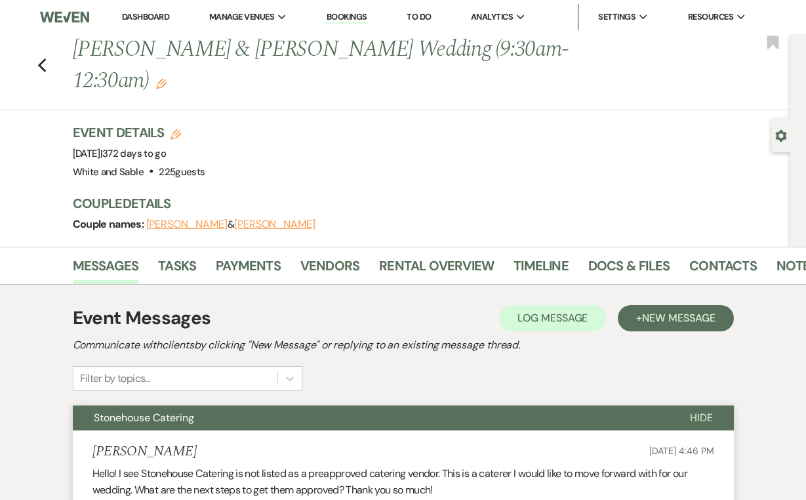
scroll to position [0, 0]
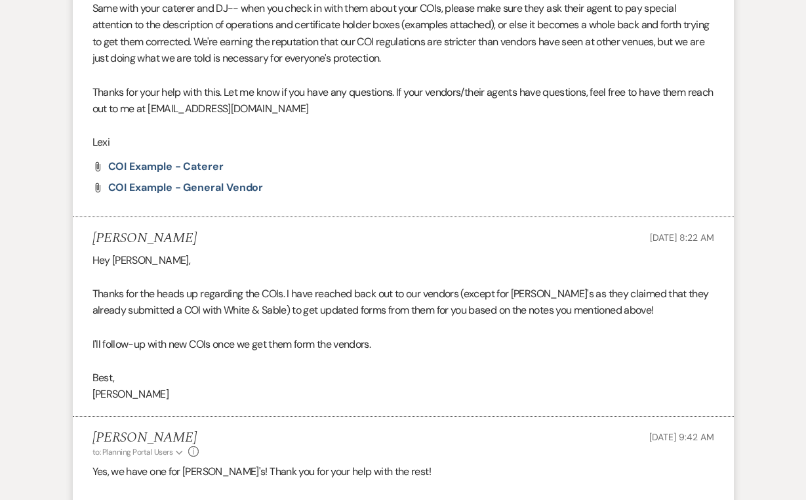
scroll to position [1364, 0]
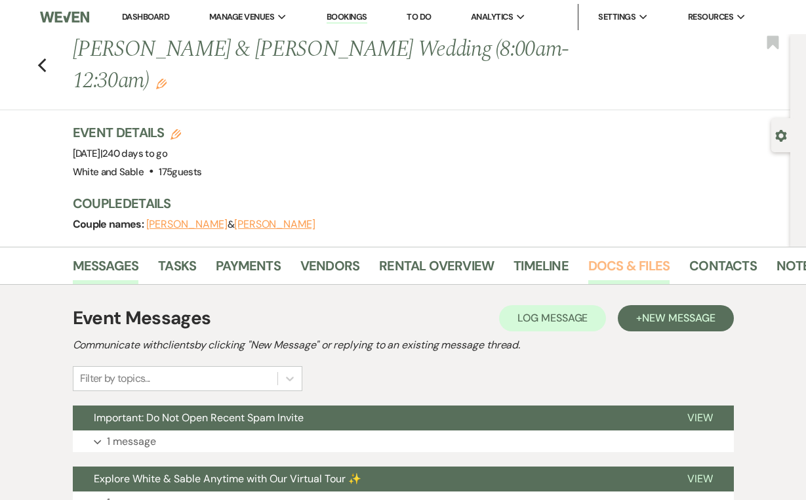
click at [627, 255] on link "Docs & Files" at bounding box center [629, 269] width 81 height 29
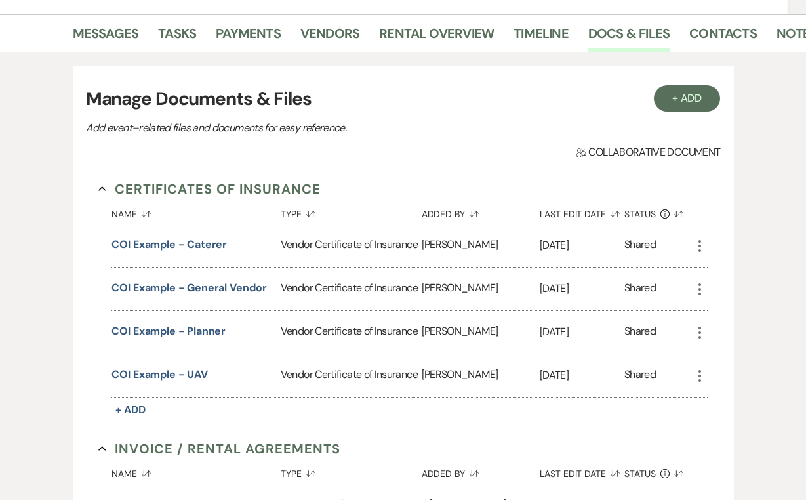
scroll to position [376, 0]
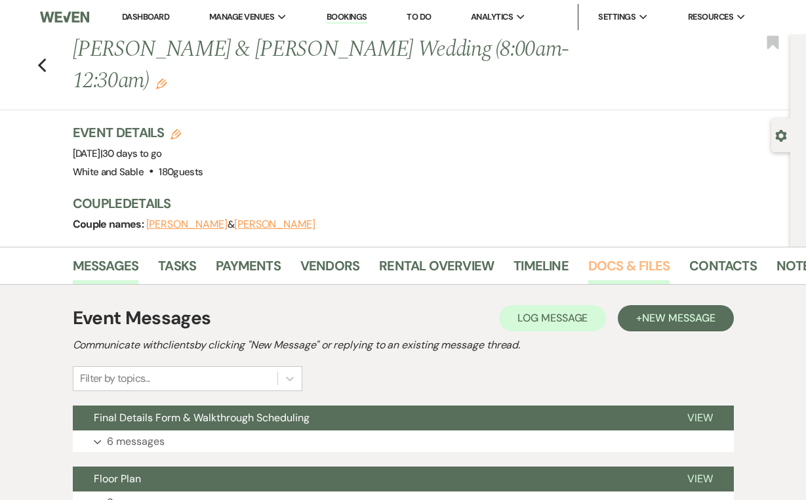
click at [629, 255] on link "Docs & Files" at bounding box center [629, 269] width 81 height 29
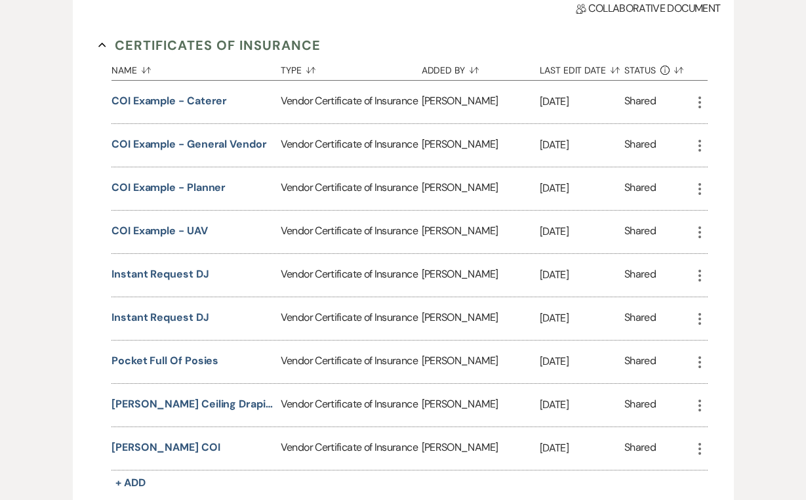
scroll to position [380, 0]
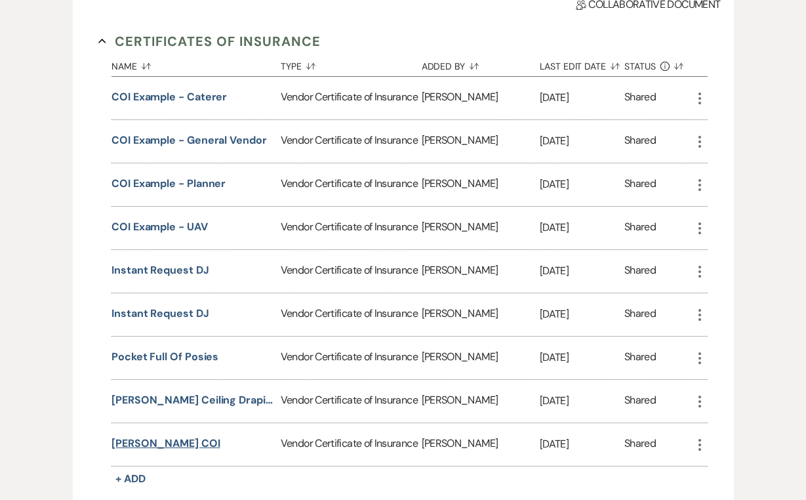
click at [159, 436] on button "[PERSON_NAME] COI" at bounding box center [166, 444] width 109 height 16
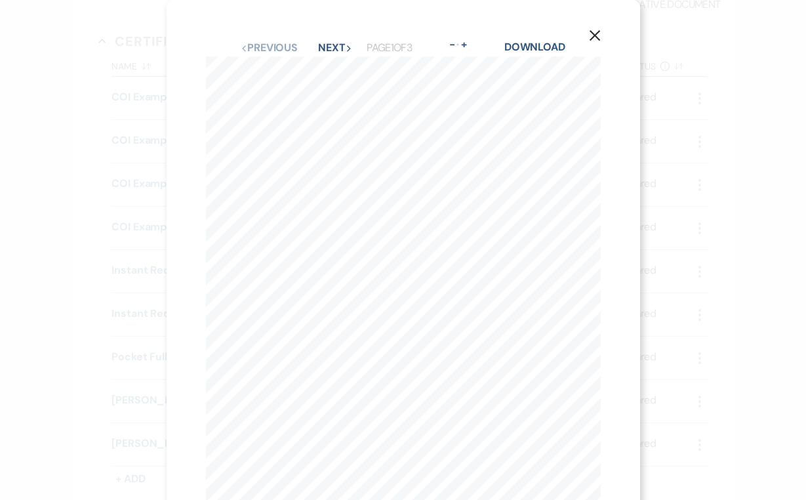
scroll to position [0, 0]
click at [38, 316] on div "X Previous Previous Next Next Page 1 of 3 - Zoom + Download" at bounding box center [403, 250] width 806 height 500
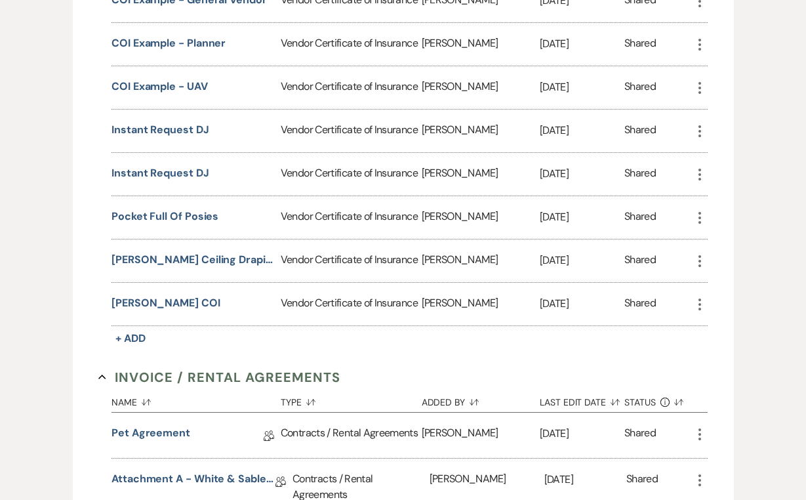
scroll to position [546, 0]
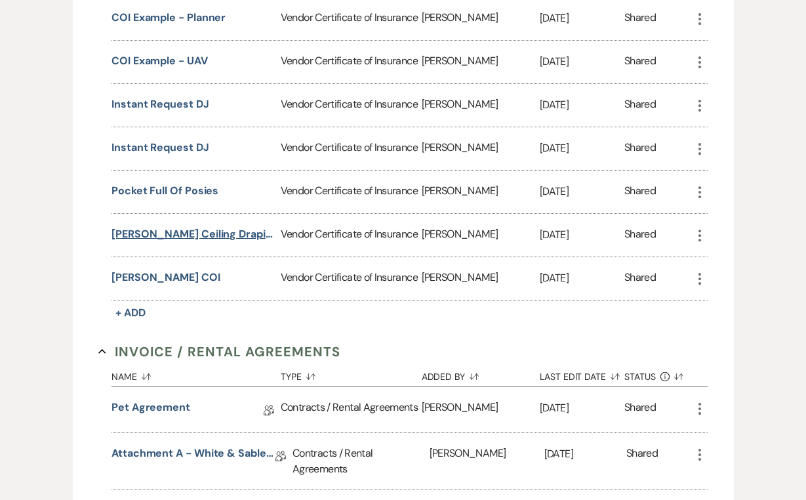
click at [210, 226] on button "[PERSON_NAME] ceiling draping decor llc COI" at bounding box center [194, 234] width 164 height 16
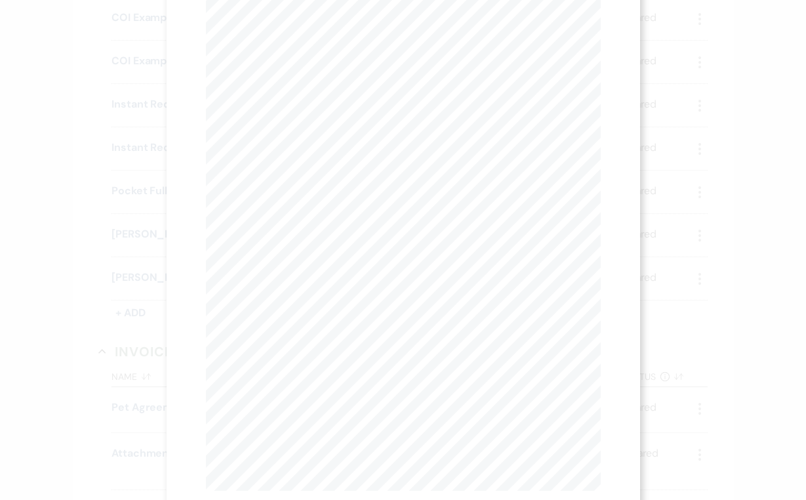
scroll to position [0, 0]
click at [70, 283] on div "X Previous Previous Next Next Page 1 of 1 - Zoom + Download SHOULD ANY OF THE A…" at bounding box center [403, 250] width 806 height 500
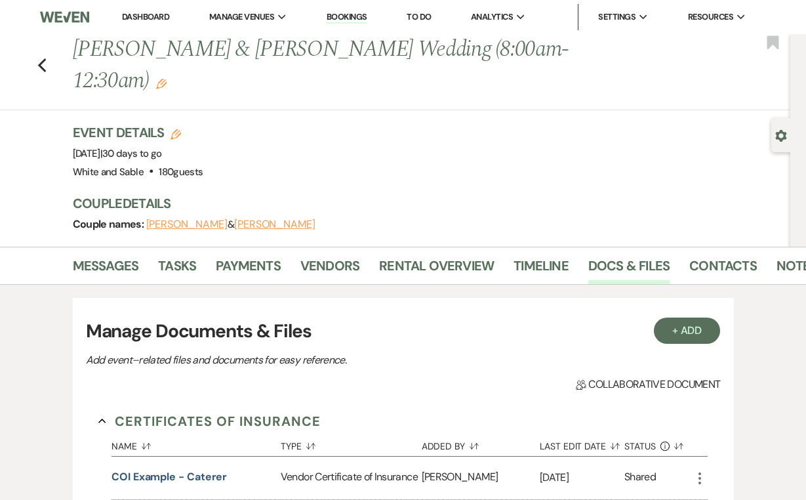
click at [179, 1] on nav "Dashboard Manage Venues Expand White and Sable Bookings To Do Analytics Expand …" at bounding box center [403, 17] width 806 height 34
